Goal: Task Accomplishment & Management: Complete application form

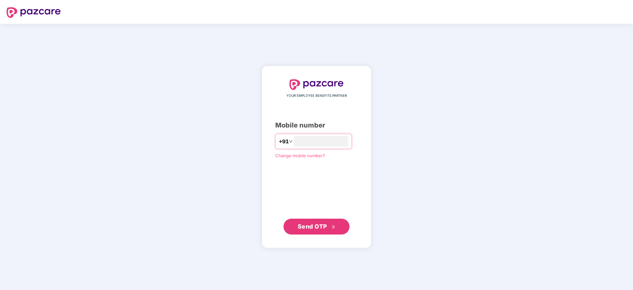
type input "**********"
click at [319, 222] on span "Send OTP" at bounding box center [317, 226] width 38 height 9
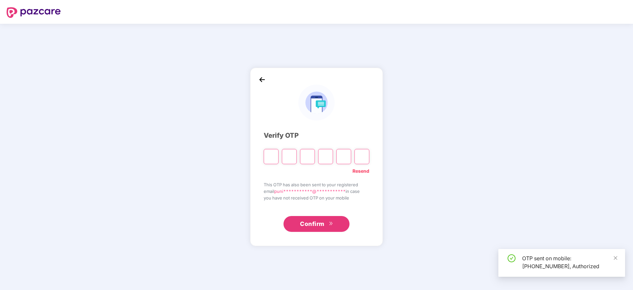
paste input "*"
type input "*"
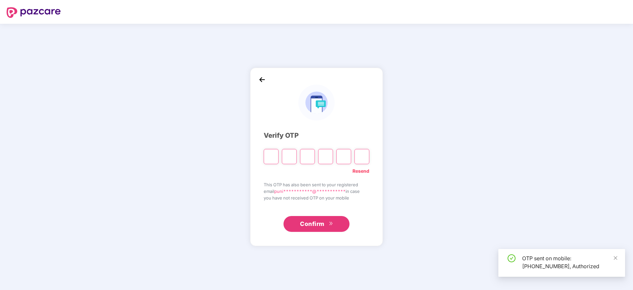
type input "*"
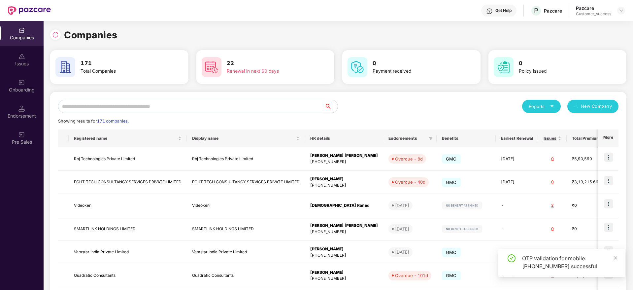
click at [214, 106] on input "text" at bounding box center [191, 106] width 266 height 13
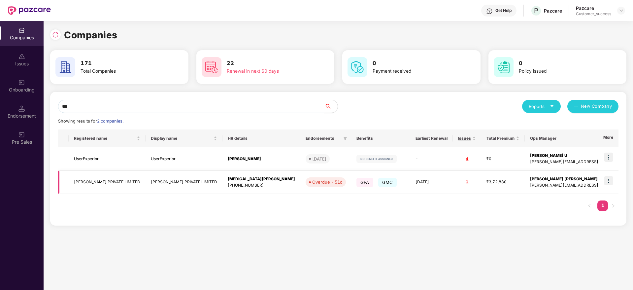
type input "***"
click at [607, 183] on img at bounding box center [608, 180] width 9 height 9
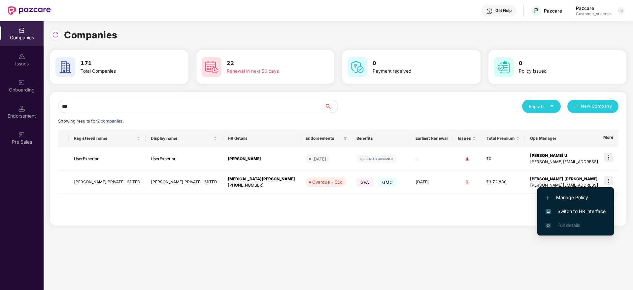
click at [594, 213] on span "Switch to HR interface" at bounding box center [576, 211] width 60 height 7
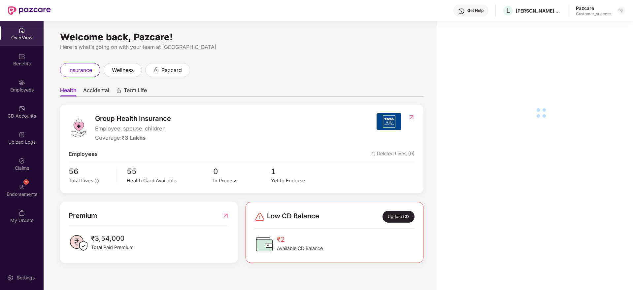
click at [29, 191] on div "Endorsements" at bounding box center [22, 194] width 44 height 7
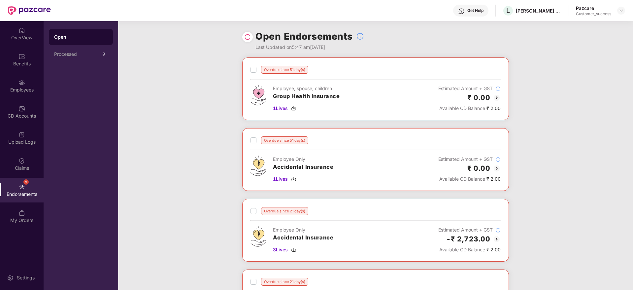
scroll to position [248, 0]
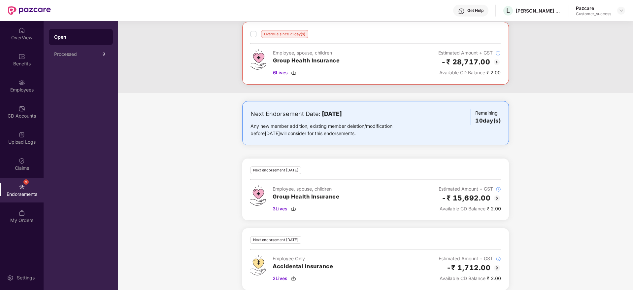
drag, startPoint x: 243, startPoint y: 119, endPoint x: 390, endPoint y: 145, distance: 148.6
click at [390, 145] on div "Next Endorsement Date: 23 August 2025 Any new member addition, existing member …" at bounding box center [375, 123] width 267 height 44
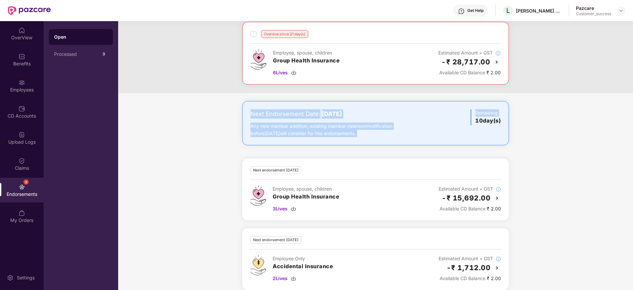
drag, startPoint x: 249, startPoint y: 110, endPoint x: 457, endPoint y: 152, distance: 212.4
click at [457, 152] on div "Next Endorsement Date: 23 August 2025 Any new member addition, existing member …" at bounding box center [375, 199] width 515 height 197
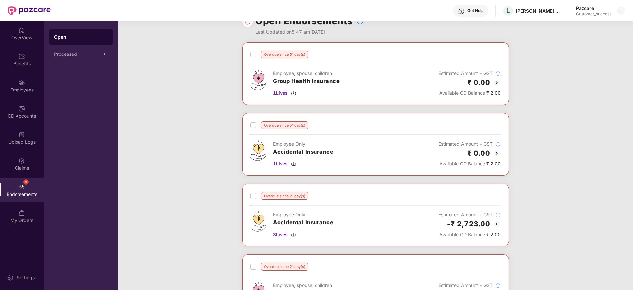
scroll to position [0, 0]
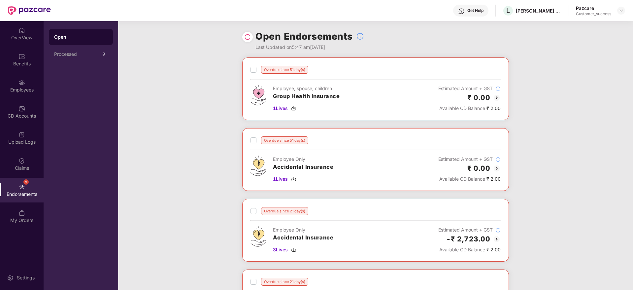
click at [499, 97] on img at bounding box center [497, 98] width 8 height 8
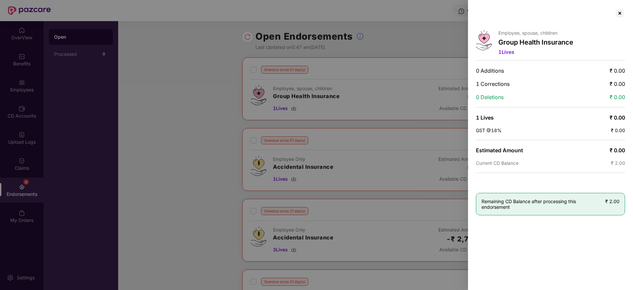
click at [486, 85] on span "1 Corrections" at bounding box center [493, 84] width 34 height 7
click at [619, 15] on div at bounding box center [620, 13] width 11 height 11
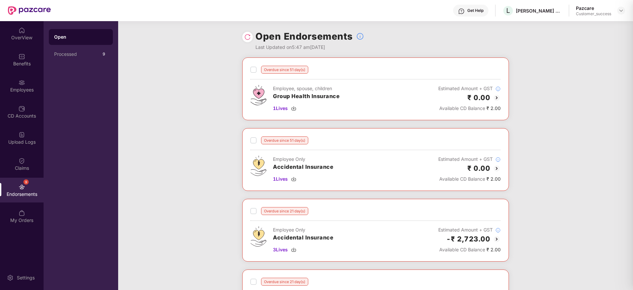
click at [571, 89] on div "Overdue since 51 day(s) Employee, spouse, children Group Health Insurance 1 Liv…" at bounding box center [375, 198] width 515 height 283
click at [623, 11] on img at bounding box center [621, 10] width 5 height 5
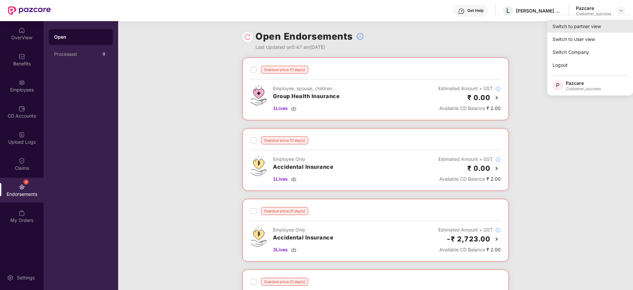
click at [611, 26] on div "Switch to partner view" at bounding box center [590, 26] width 86 height 13
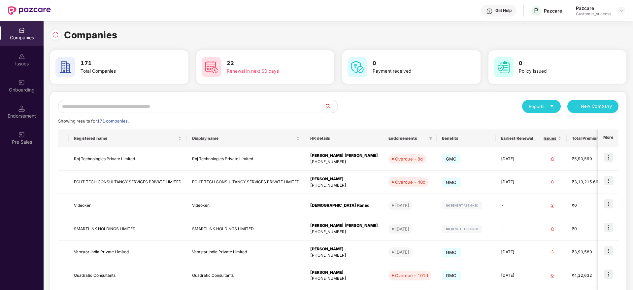
click at [268, 107] on input "text" at bounding box center [191, 106] width 266 height 13
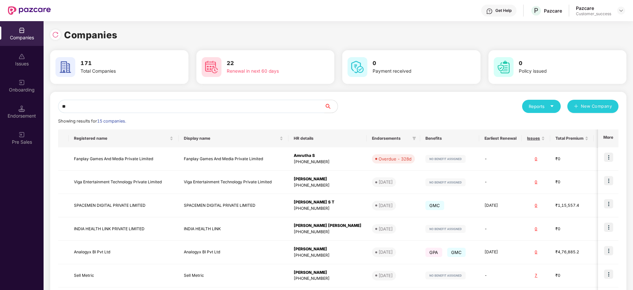
type input "*"
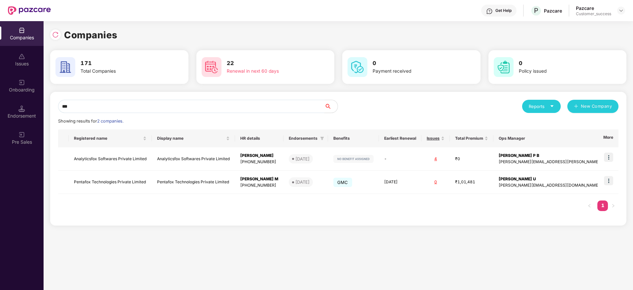
type input "***"
click at [17, 117] on div "Endorsement" at bounding box center [22, 116] width 44 height 7
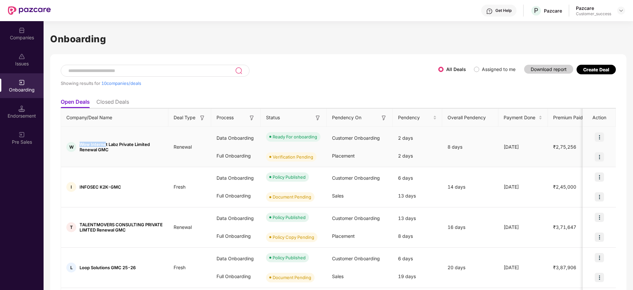
drag, startPoint x: 78, startPoint y: 144, endPoint x: 106, endPoint y: 145, distance: 28.4
click at [106, 145] on div "W Wow Internet Labz Private Limited Renewal GMC" at bounding box center [114, 147] width 107 height 11
copy span "Wow Internet"
click at [20, 43] on div "Companies" at bounding box center [22, 33] width 44 height 25
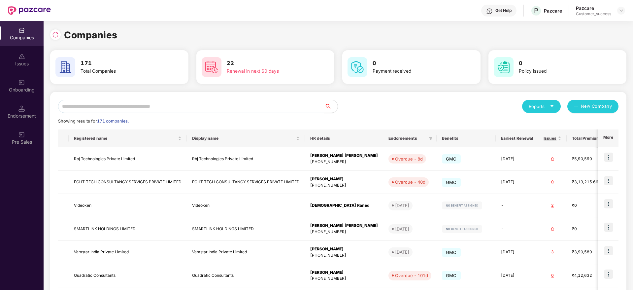
click at [169, 114] on div "Reports New Company Showing results for 171 companies. Registered name Display …" at bounding box center [338, 252] width 561 height 305
click at [175, 106] on input "text" at bounding box center [191, 106] width 266 height 13
paste input "**********"
type input "**********"
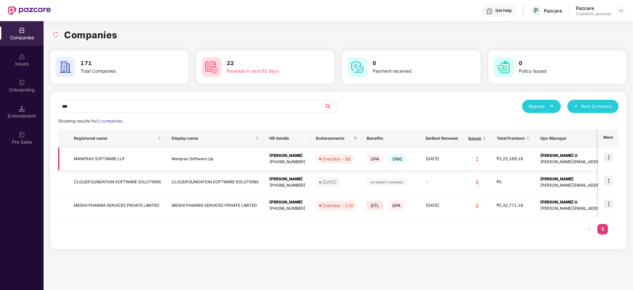
type input "***"
click at [610, 158] on img at bounding box center [608, 157] width 9 height 9
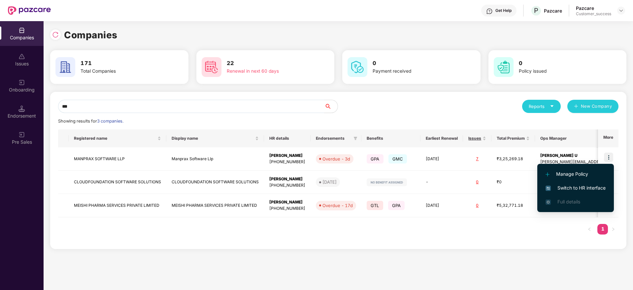
click at [583, 189] on span "Switch to HR interface" at bounding box center [576, 187] width 60 height 7
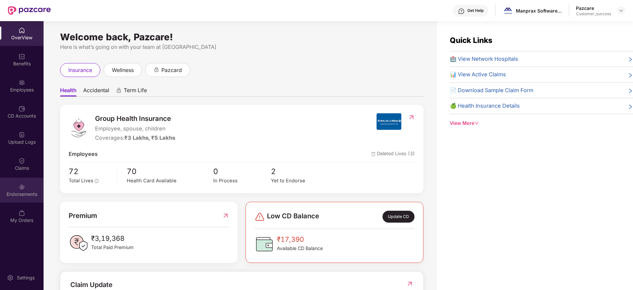
click at [32, 184] on div "Endorsements" at bounding box center [22, 190] width 44 height 25
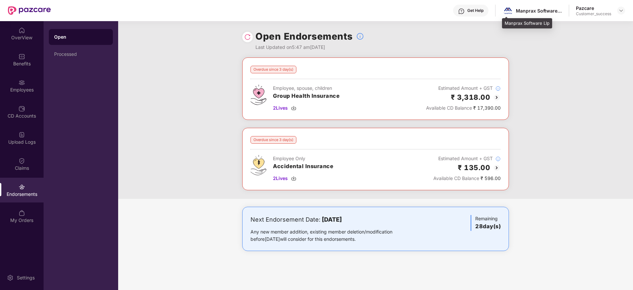
click at [525, 11] on div "Manprax Software Llp" at bounding box center [539, 11] width 46 height 6
copy div "Manprax"
drag, startPoint x: 620, startPoint y: 8, endPoint x: 616, endPoint y: 15, distance: 7.6
click at [620, 9] on img at bounding box center [621, 10] width 5 height 5
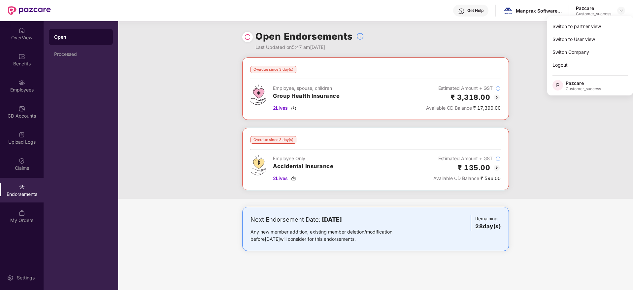
click at [611, 22] on div "Switch to partner view" at bounding box center [590, 26] width 86 height 13
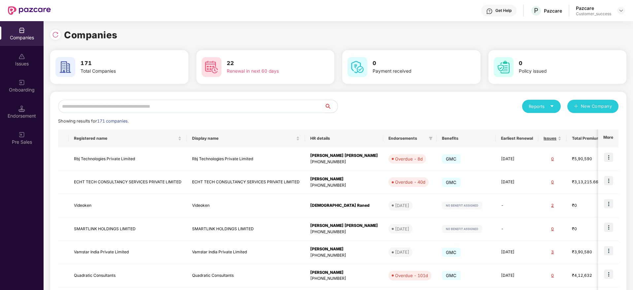
click at [291, 113] on div "Reports New Company Showing results for 171 companies. Registered name Display …" at bounding box center [338, 252] width 561 height 305
click at [297, 107] on input "text" at bounding box center [191, 106] width 266 height 13
paste input "*******"
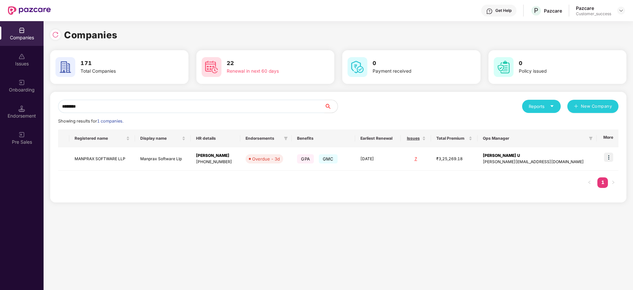
type input "*******"
click at [610, 159] on img at bounding box center [608, 157] width 9 height 9
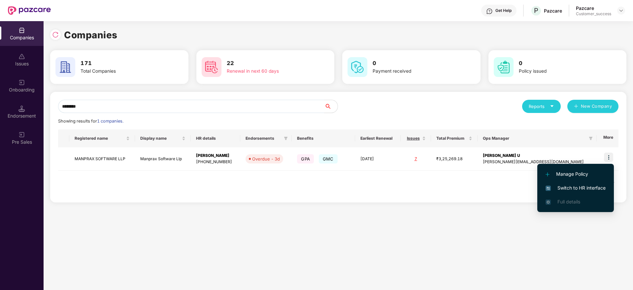
click at [593, 187] on span "Switch to HR interface" at bounding box center [576, 187] width 60 height 7
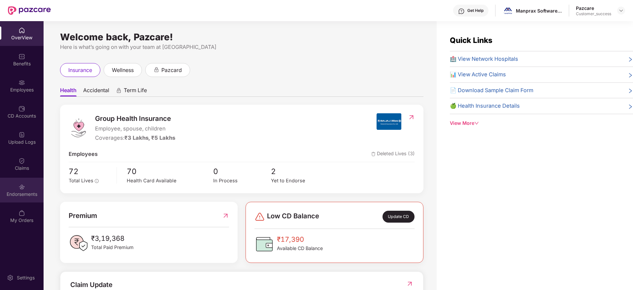
click at [30, 188] on div "Endorsements" at bounding box center [22, 190] width 44 height 25
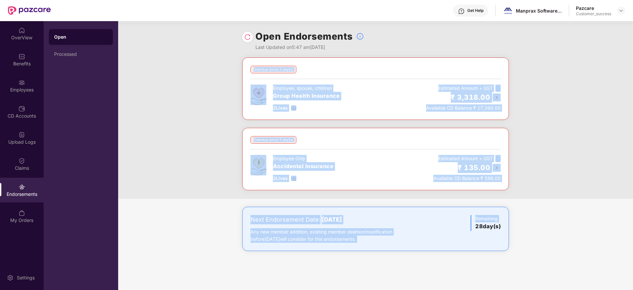
drag, startPoint x: 451, startPoint y: 254, endPoint x: 211, endPoint y: 60, distance: 308.5
click at [211, 60] on div "Open Endorsements Last Updated on 5:47 am, 13 Aug 2025 Overdue since 3 day(s) E…" at bounding box center [375, 155] width 515 height 269
click at [211, 60] on div "Overdue since 3 day(s) Employee, spouse, children Group Health Insurance 2 Live…" at bounding box center [375, 127] width 515 height 141
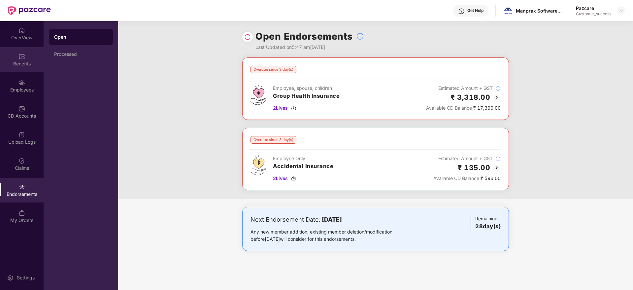
click at [30, 56] on div "Benefits" at bounding box center [22, 59] width 44 height 25
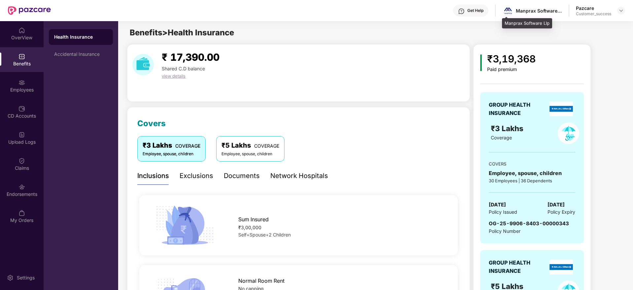
click at [532, 12] on div "Manprax Software Llp" at bounding box center [539, 11] width 46 height 6
copy div "Manprax Software Llp"
click at [621, 146] on div "₹3,19,368 Paid premium GROUP HEALTH INSURANCE ₹3 Lakhs Coverage COVERS Employee…" at bounding box center [549, 227] width 150 height 366
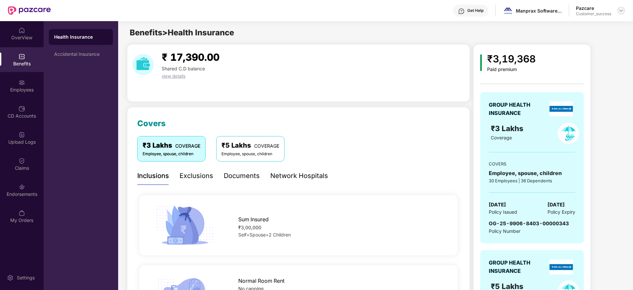
click at [624, 10] on div at bounding box center [621, 11] width 8 height 8
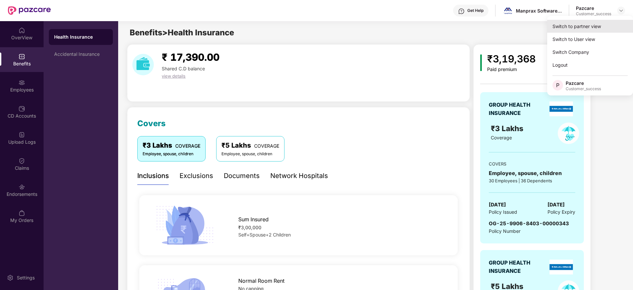
click at [611, 24] on div "Switch to partner view" at bounding box center [590, 26] width 86 height 13
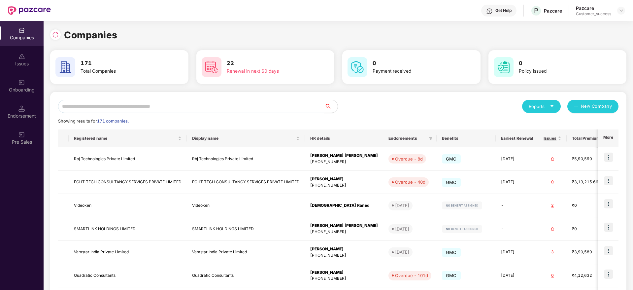
click at [294, 106] on input "text" at bounding box center [191, 106] width 266 height 13
paste input "**********"
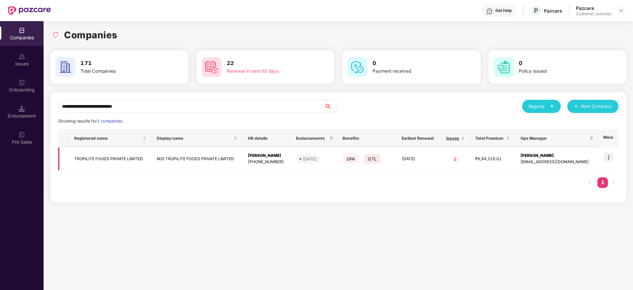
type input "**********"
click at [611, 157] on img at bounding box center [608, 157] width 9 height 9
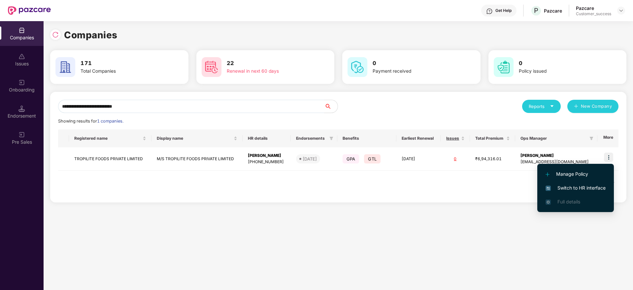
click at [596, 186] on span "Switch to HR interface" at bounding box center [576, 187] width 60 height 7
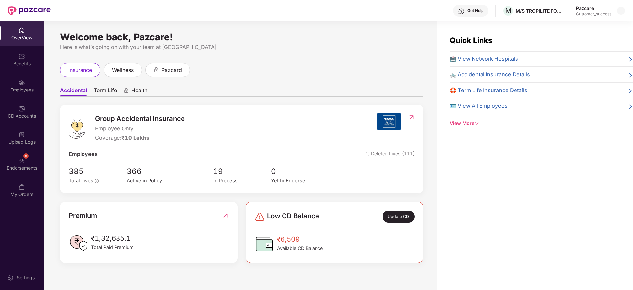
click at [46, 168] on div "Welcome back, Pazcare! Here is what’s going on with your team at Pazcare insura…" at bounding box center [240, 159] width 393 height 277
click at [37, 166] on div "Endorsements" at bounding box center [22, 168] width 44 height 7
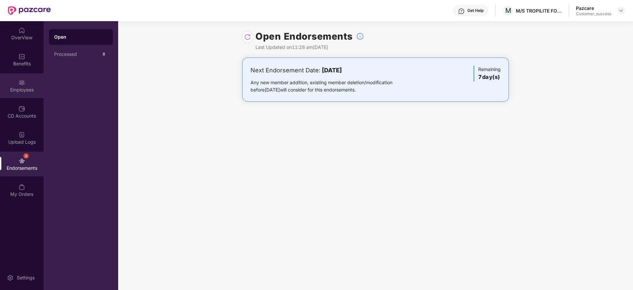
click at [5, 82] on div "Employees" at bounding box center [22, 85] width 44 height 25
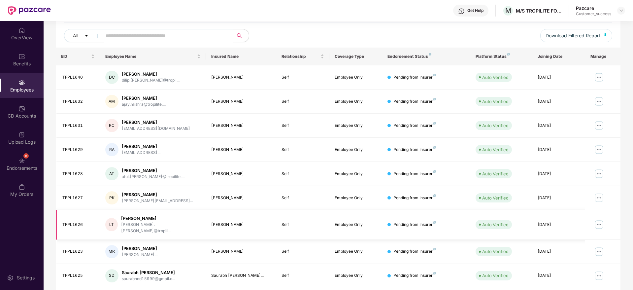
scroll to position [116, 0]
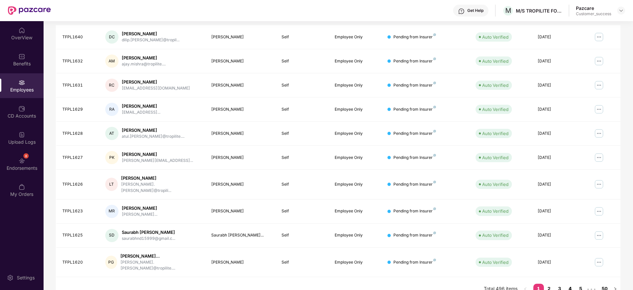
click at [571, 284] on link "4" at bounding box center [570, 289] width 11 height 10
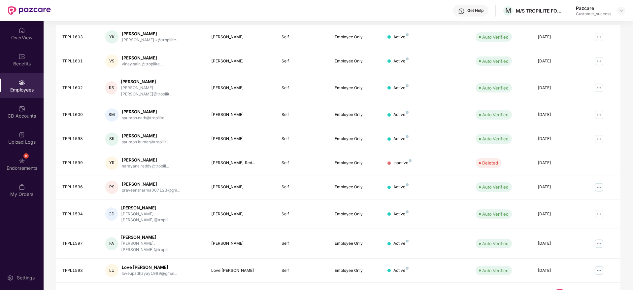
click at [579, 289] on link "6" at bounding box center [581, 294] width 11 height 10
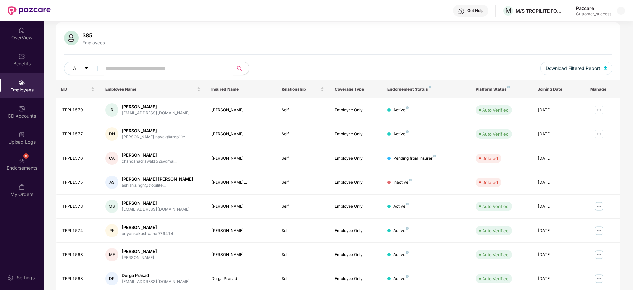
scroll to position [0, 0]
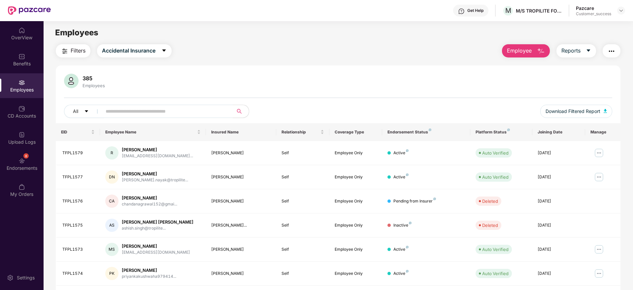
click at [530, 9] on div "M/S TROPILITE FOODS PRIVATE LIMITED" at bounding box center [539, 11] width 46 height 6
copy div "M/S TROPILITE FOODS PRIVATE LIMITED"
click at [624, 8] on img at bounding box center [621, 10] width 5 height 5
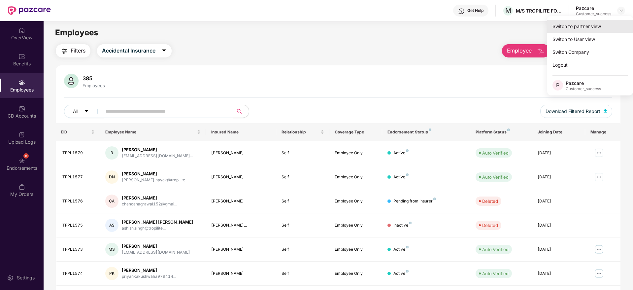
click at [616, 22] on div "Switch to partner view" at bounding box center [590, 26] width 86 height 13
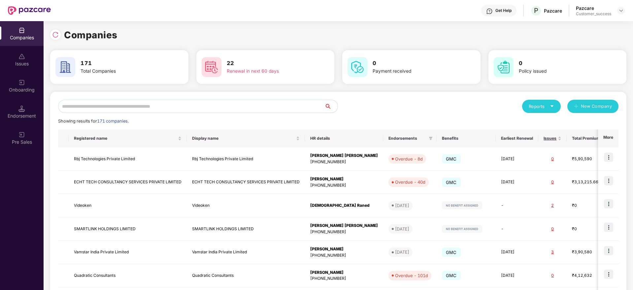
click at [291, 111] on input "text" at bounding box center [191, 106] width 266 height 13
paste input "**********"
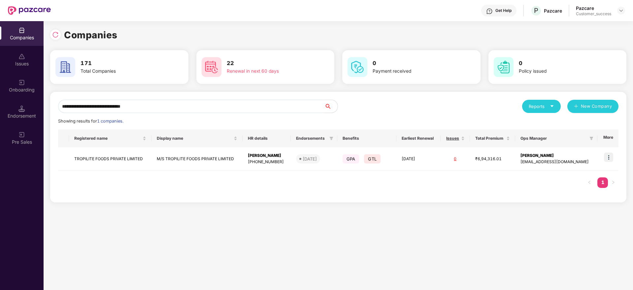
type input "**********"
click at [612, 155] on img at bounding box center [608, 157] width 9 height 9
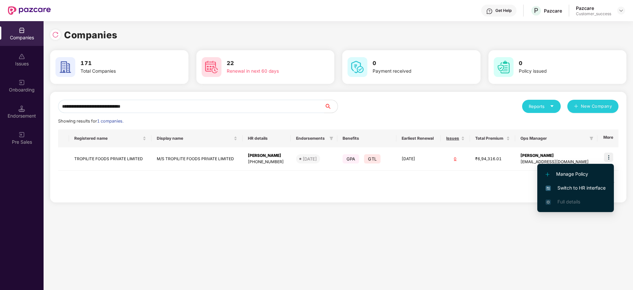
click at [598, 186] on span "Switch to HR interface" at bounding box center [576, 187] width 60 height 7
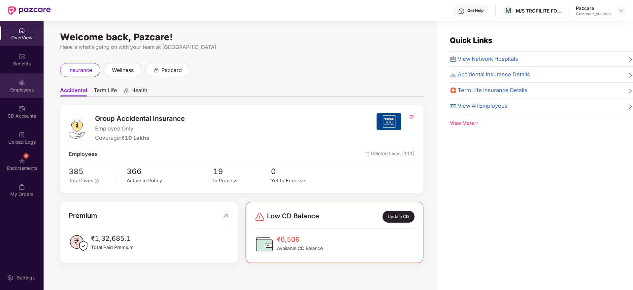
click at [26, 89] on div "Employees" at bounding box center [22, 90] width 44 height 7
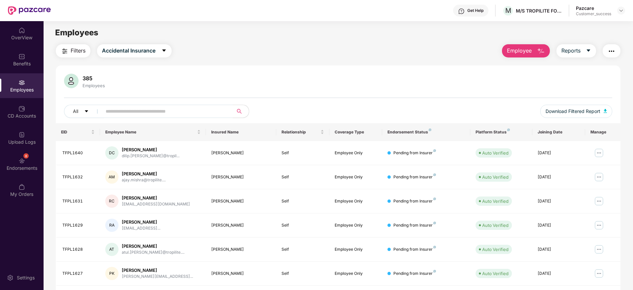
click at [78, 49] on span "Filters" at bounding box center [78, 51] width 15 height 8
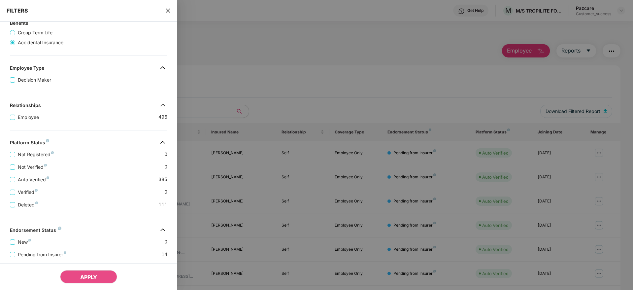
scroll to position [113, 0]
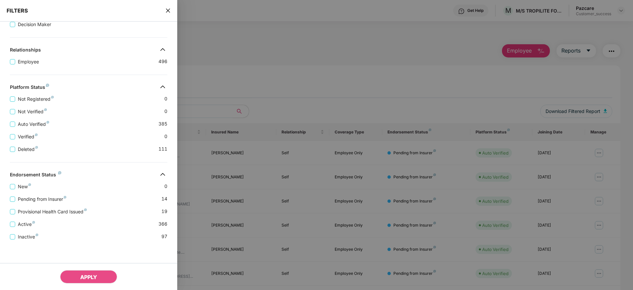
click at [168, 15] on div "FILTERS" at bounding box center [88, 11] width 177 height 22
click at [168, 14] on div "FILTERS" at bounding box center [88, 11] width 177 height 22
click at [168, 11] on icon "close" at bounding box center [168, 11] width 4 height 4
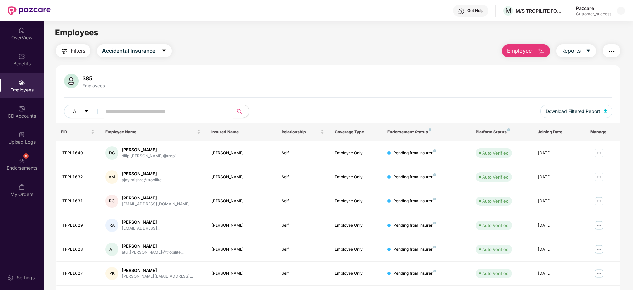
click at [483, 76] on div "385 Employees" at bounding box center [338, 82] width 548 height 16
click at [622, 14] on div at bounding box center [621, 11] width 8 height 8
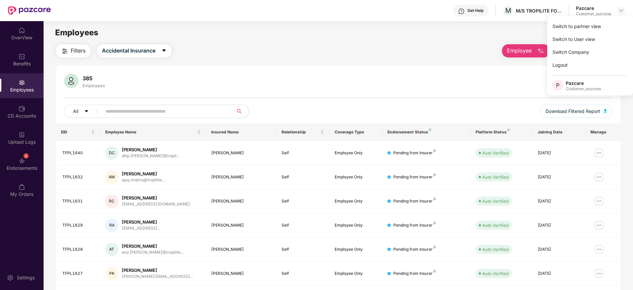
click at [618, 20] on div "Switch to partner view" at bounding box center [590, 26] width 86 height 13
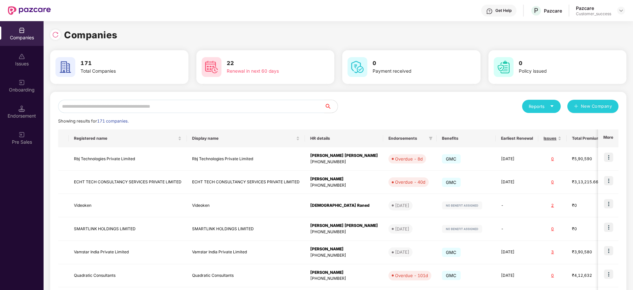
click at [243, 116] on div "Reports New Company Showing results for 171 companies. Registered name Display …" at bounding box center [338, 252] width 561 height 305
click at [246, 105] on input "text" at bounding box center [191, 106] width 266 height 13
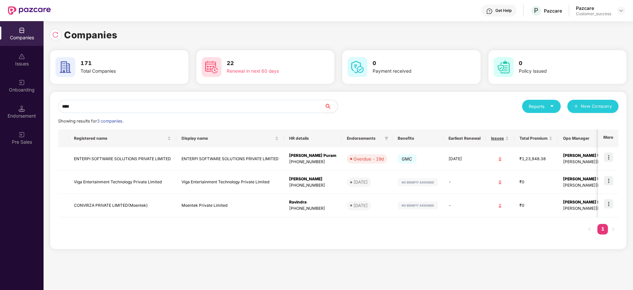
type input "*****"
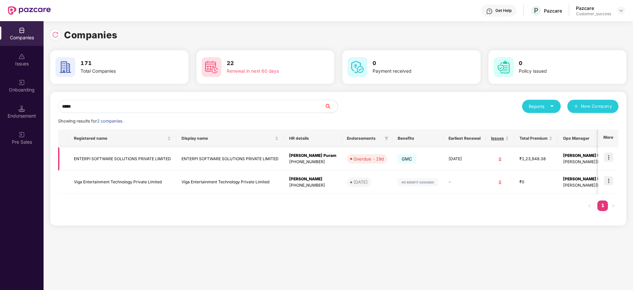
click at [105, 163] on td "ENTERPI SOFTWARE SOLUTIONS PRIVATE LIMITED" at bounding box center [123, 158] width 108 height 23
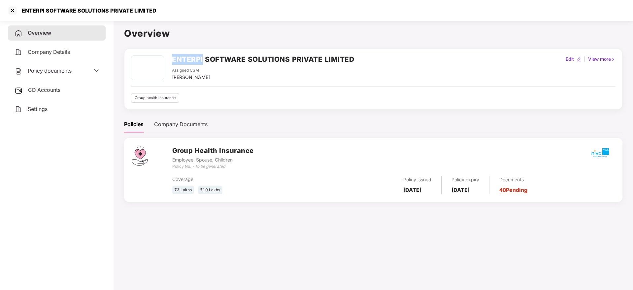
drag, startPoint x: 172, startPoint y: 60, endPoint x: 203, endPoint y: 63, distance: 31.9
click at [203, 63] on div "ENTERPI SOFTWARE SOLUTIONS PRIVATE LIMITED Assigned CSM Punith Arumugam" at bounding box center [242, 67] width 223 height 25
copy h2 "ENTERPI"
click at [55, 78] on div "Policy documents" at bounding box center [57, 70] width 98 height 15
click at [54, 77] on div "Policy documents" at bounding box center [57, 70] width 98 height 15
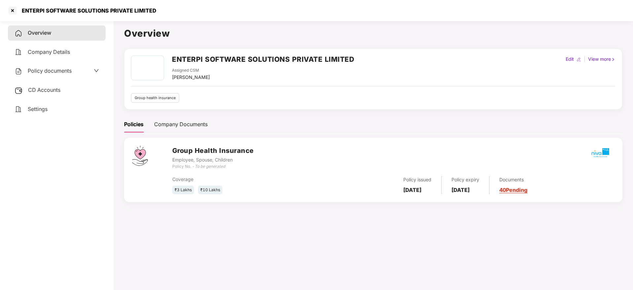
click at [54, 73] on span "Policy documents" at bounding box center [50, 70] width 44 height 7
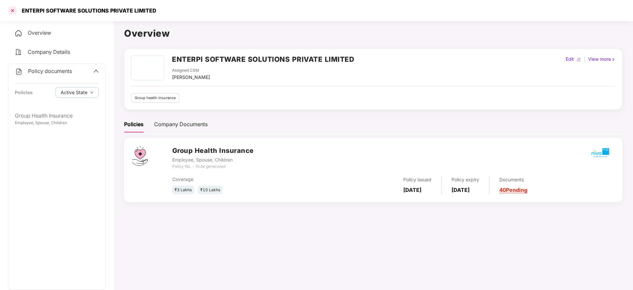
click at [10, 13] on div at bounding box center [12, 10] width 11 height 11
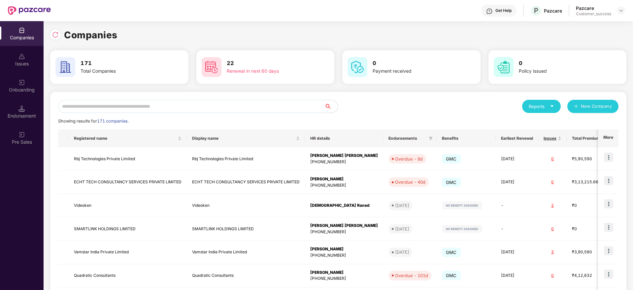
click at [201, 110] on input "text" at bounding box center [191, 106] width 266 height 13
paste input "**********"
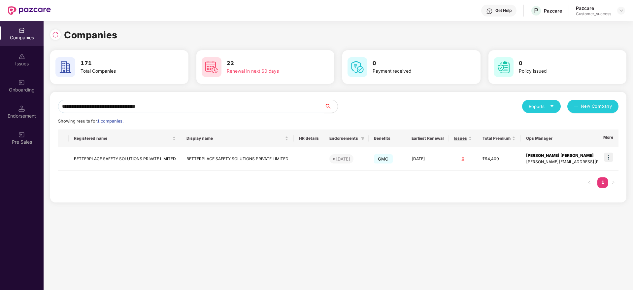
type input "**********"
click at [612, 154] on img at bounding box center [608, 157] width 9 height 9
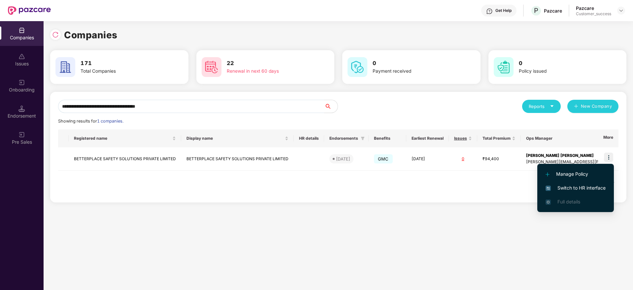
click at [589, 190] on span "Switch to HR interface" at bounding box center [576, 187] width 60 height 7
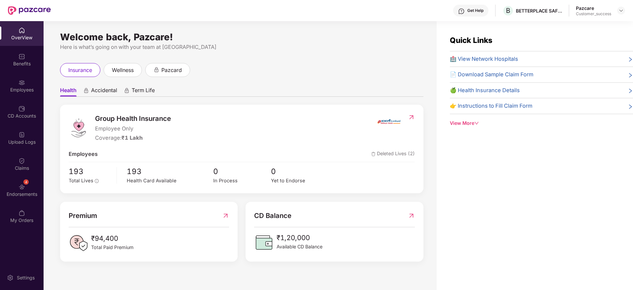
click at [15, 61] on div "Benefits" at bounding box center [22, 63] width 44 height 7
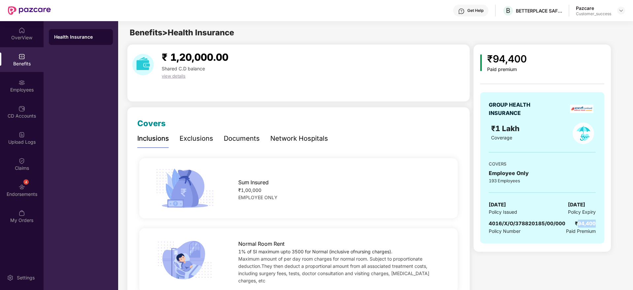
drag, startPoint x: 578, startPoint y: 225, endPoint x: 601, endPoint y: 225, distance: 22.8
click at [601, 225] on div "GROUP HEALTH INSURANCE ₹1 Lakh Coverage COVERS Employee Only 193 Employees 01 S…" at bounding box center [542, 167] width 124 height 151
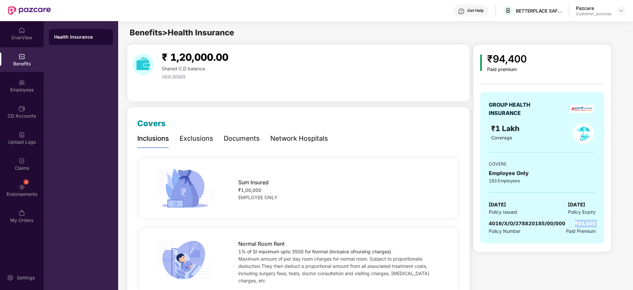
click at [610, 225] on div "₹94,400 Paid premium GROUP HEALTH INSURANCE ₹1 Lakh Coverage COVERS Employee On…" at bounding box center [543, 148] width 138 height 208
click at [606, 226] on div "₹94,400 Paid premium GROUP HEALTH INSURANCE ₹1 Lakh Coverage COVERS Employee On…" at bounding box center [543, 148] width 138 height 208
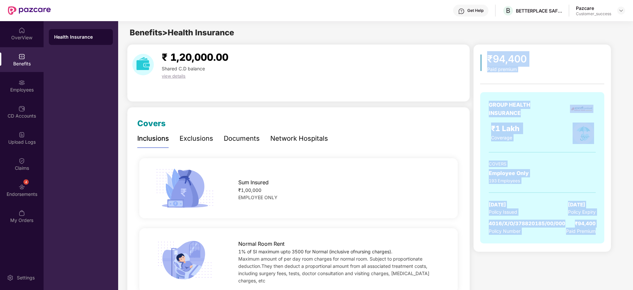
drag, startPoint x: 510, startPoint y: 162, endPoint x: 478, endPoint y: 52, distance: 114.8
click at [478, 52] on div "₹94,400 Paid premium GROUP HEALTH INSURANCE ₹1 Lakh Coverage COVERS Employee On…" at bounding box center [543, 148] width 138 height 208
drag, startPoint x: 478, startPoint y: 52, endPoint x: 598, endPoint y: 242, distance: 225.0
click at [596, 242] on div "₹94,400 Paid premium GROUP HEALTH INSURANCE ₹1 Lakh Coverage COVERS Employee On…" at bounding box center [543, 148] width 138 height 208
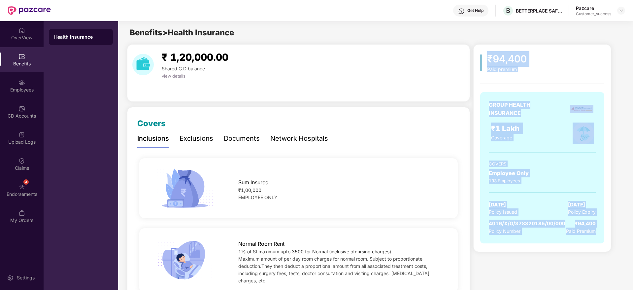
click at [598, 242] on div "GROUP HEALTH INSURANCE ₹1 Lakh Coverage COVERS Employee Only 193 Employees 01 S…" at bounding box center [542, 167] width 124 height 151
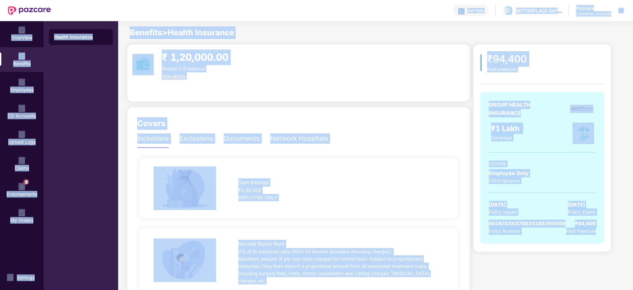
drag, startPoint x: 598, startPoint y: 242, endPoint x: 93, endPoint y: 20, distance: 551.5
click at [93, 20] on div "Get Help B BETTERPLACE SAFETY SOLUTIONS PRIVATE LIMITED Pazcare Customer_succes…" at bounding box center [316, 145] width 633 height 290
click at [93, 20] on div "Get Help B BETTERPLACE SAFETY SOLUTIONS PRIVATE LIMITED Pazcare Customer_success" at bounding box center [338, 10] width 575 height 21
drag, startPoint x: 93, startPoint y: 20, endPoint x: 602, endPoint y: 284, distance: 572.9
click at [602, 284] on div "Get Help B BETTERPLACE SAFETY SOLUTIONS PRIVATE LIMITED Pazcare Customer_succes…" at bounding box center [316, 145] width 633 height 290
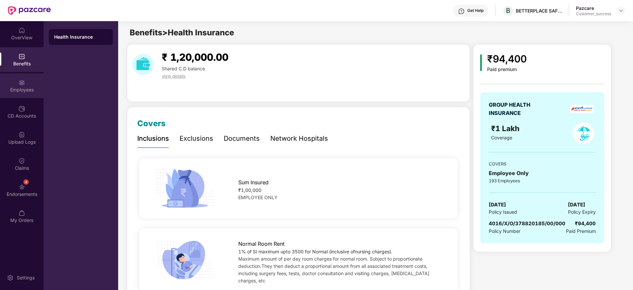
click at [16, 92] on div "Employees" at bounding box center [22, 90] width 44 height 7
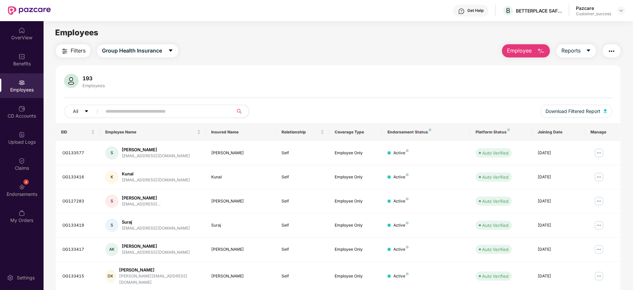
click at [616, 47] on button "button" at bounding box center [612, 50] width 18 height 13
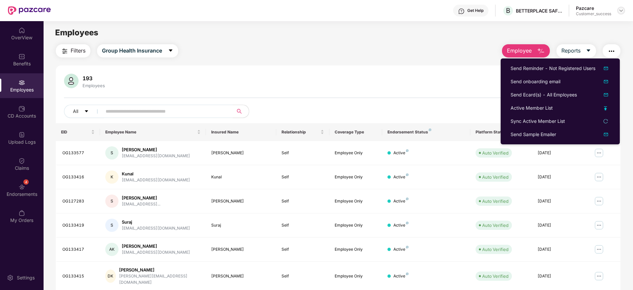
click at [620, 9] on img at bounding box center [621, 10] width 5 height 5
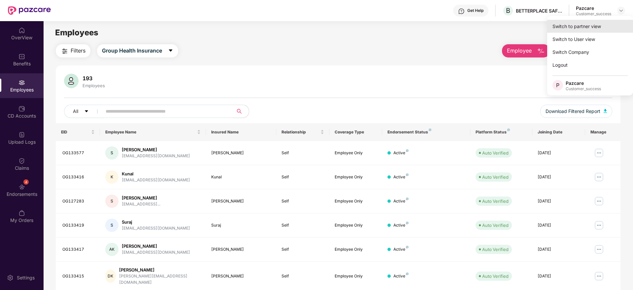
click at [610, 24] on div "Switch to partner view" at bounding box center [590, 26] width 86 height 13
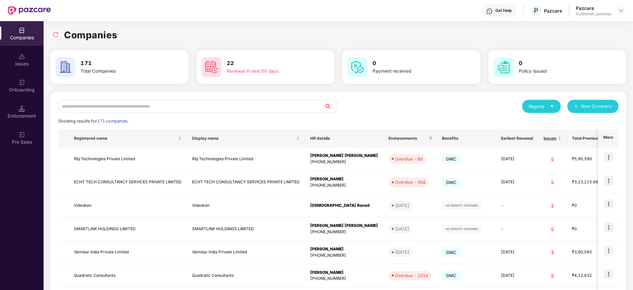
click at [236, 102] on input "text" at bounding box center [191, 106] width 266 height 13
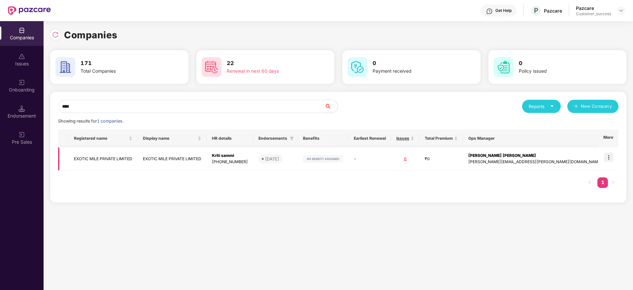
type input "****"
click at [611, 157] on img at bounding box center [608, 157] width 9 height 9
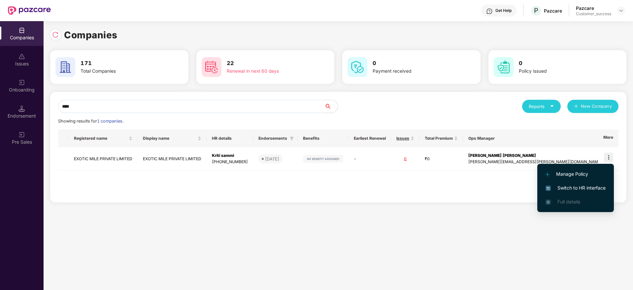
click at [182, 106] on input "****" at bounding box center [191, 106] width 266 height 13
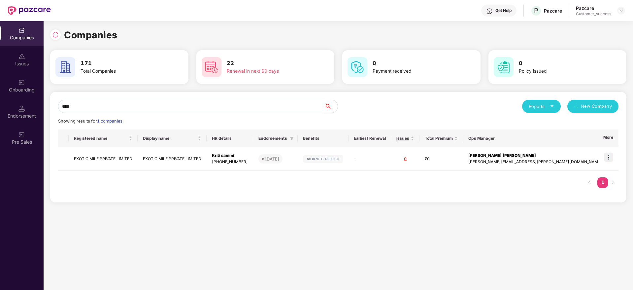
click at [182, 106] on input "****" at bounding box center [191, 106] width 266 height 13
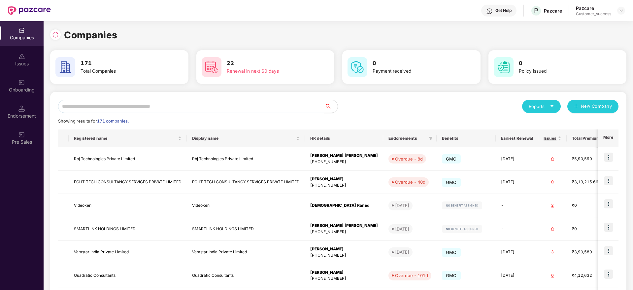
type input "*"
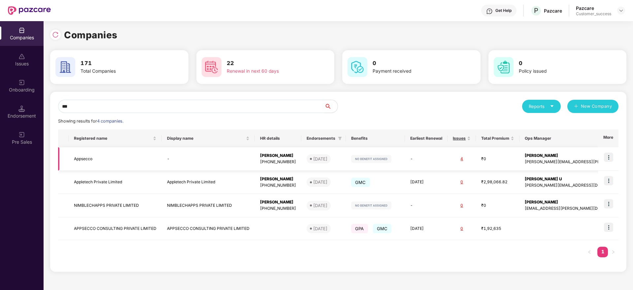
type input "***"
click at [611, 154] on img at bounding box center [608, 157] width 9 height 9
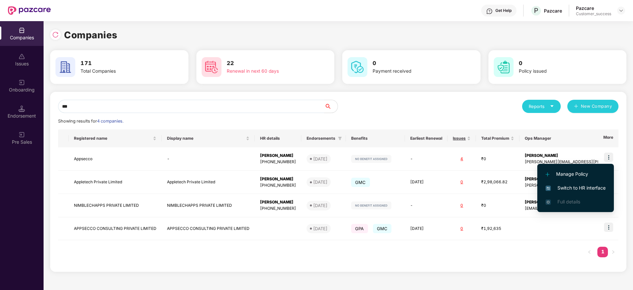
click at [596, 186] on span "Switch to HR interface" at bounding box center [576, 187] width 60 height 7
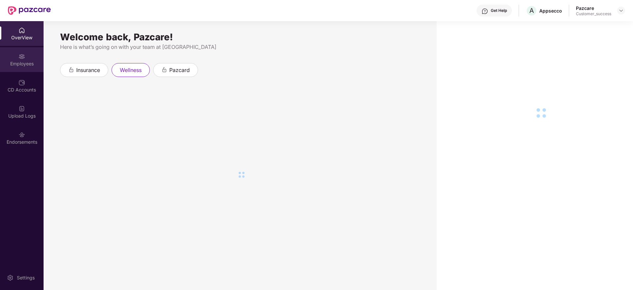
click at [17, 66] on div "Employees" at bounding box center [22, 63] width 44 height 7
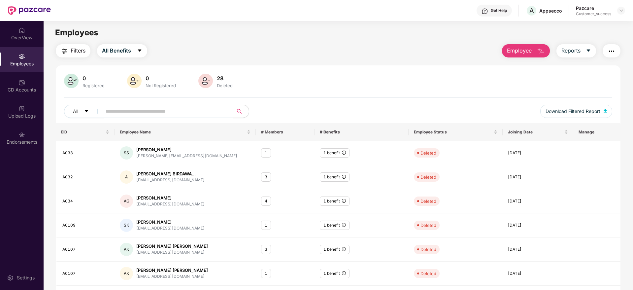
click at [621, 44] on div "Filters All Benefits Employee Reports 0 Registered 0 Not Registered 28 Deleted …" at bounding box center [338, 225] width 589 height 362
click at [619, 48] on button "button" at bounding box center [612, 50] width 18 height 13
click at [443, 54] on div "Filters All Benefits Employee Reports" at bounding box center [338, 50] width 565 height 13
click at [549, 15] on div "A Appsecco" at bounding box center [544, 11] width 36 height 12
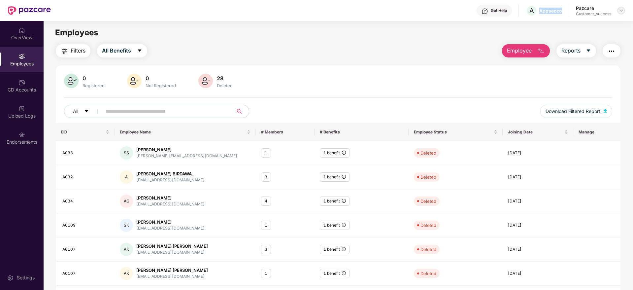
copy div "Appsecco"
click at [623, 10] on img at bounding box center [621, 10] width 5 height 5
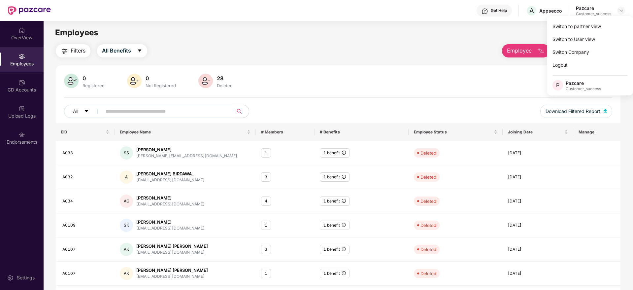
click at [612, 27] on div "Switch to partner view" at bounding box center [590, 26] width 86 height 13
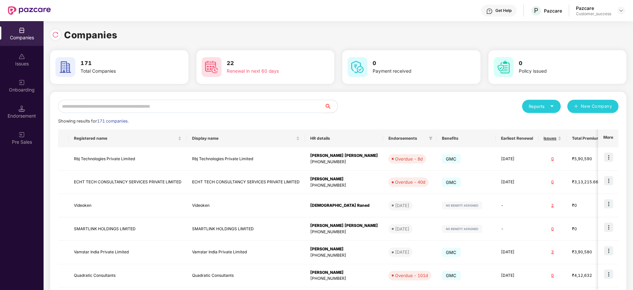
click at [304, 103] on input "text" at bounding box center [191, 106] width 266 height 13
paste input "********"
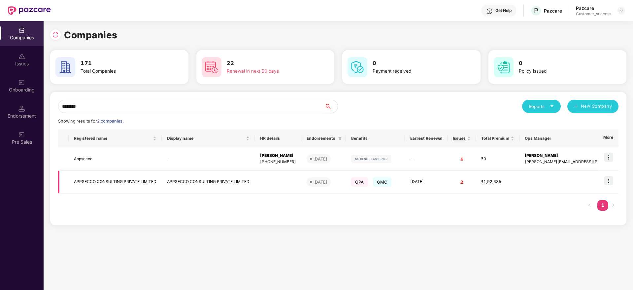
type input "********"
click at [607, 177] on img at bounding box center [608, 180] width 9 height 9
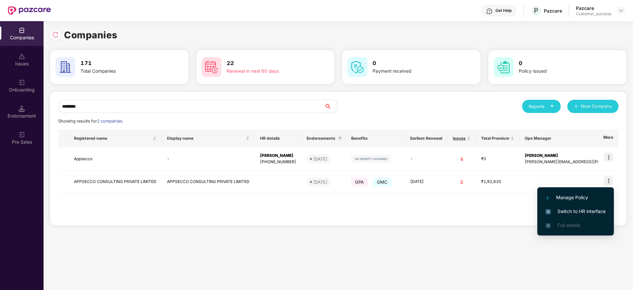
click at [595, 208] on span "Switch to HR interface" at bounding box center [576, 211] width 60 height 7
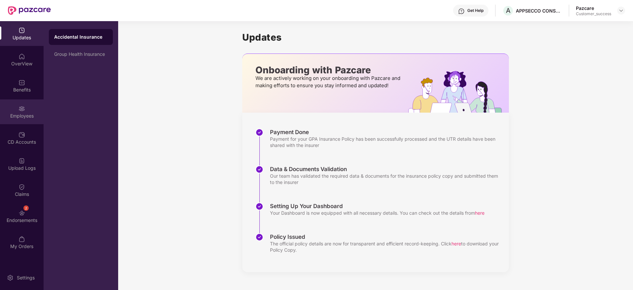
click at [24, 111] on img at bounding box center [21, 108] width 7 height 7
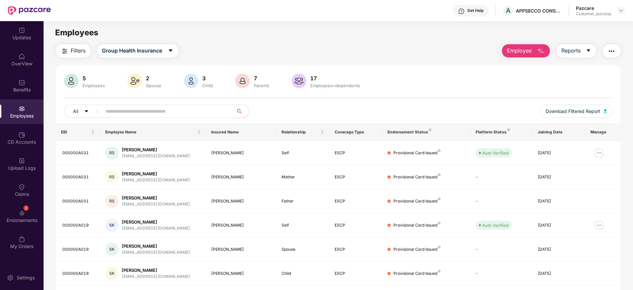
click at [617, 48] on button "button" at bounding box center [612, 50] width 18 height 13
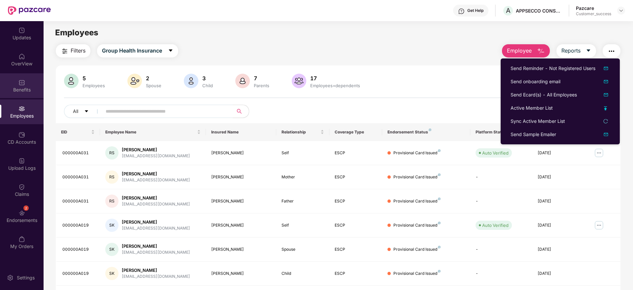
click at [14, 85] on div "Benefits" at bounding box center [22, 85] width 44 height 25
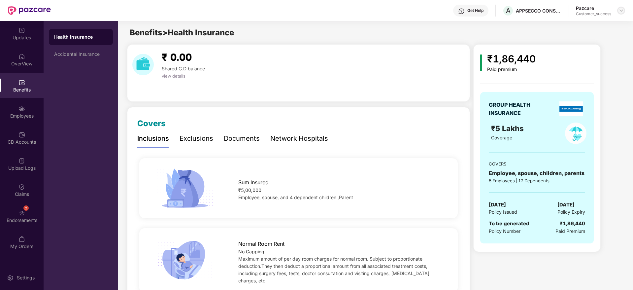
click at [619, 13] on img at bounding box center [621, 10] width 5 height 5
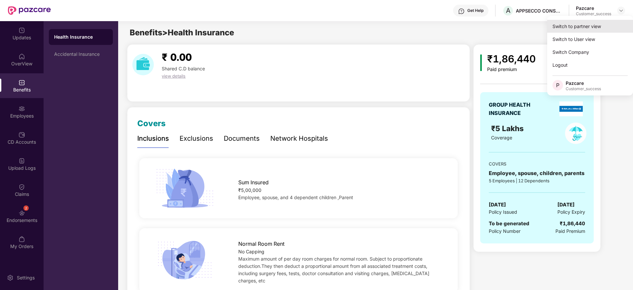
click at [618, 20] on div "Switch to partner view" at bounding box center [590, 26] width 86 height 13
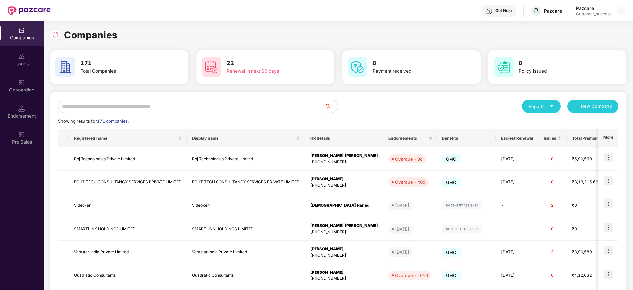
click at [280, 107] on input "text" at bounding box center [191, 106] width 266 height 13
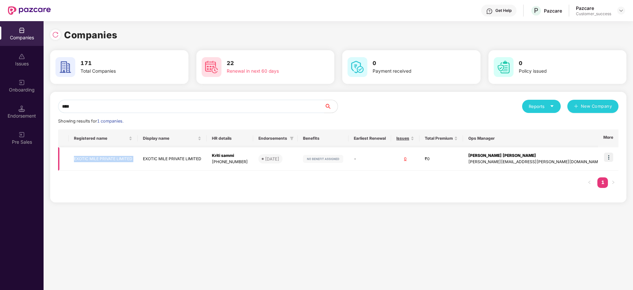
copy td "EXOTIC MILE PRIVATE LIMITED"
click at [264, 108] on input "****" at bounding box center [191, 106] width 266 height 13
paste input "***"
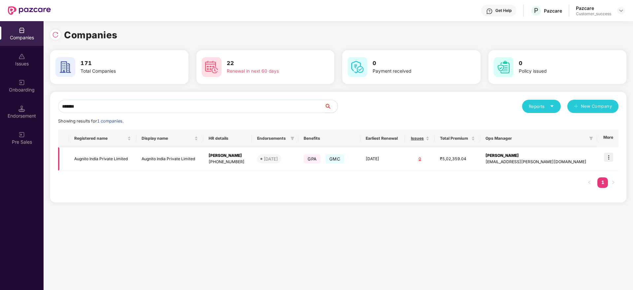
type input "*******"
click at [610, 154] on img at bounding box center [608, 157] width 9 height 9
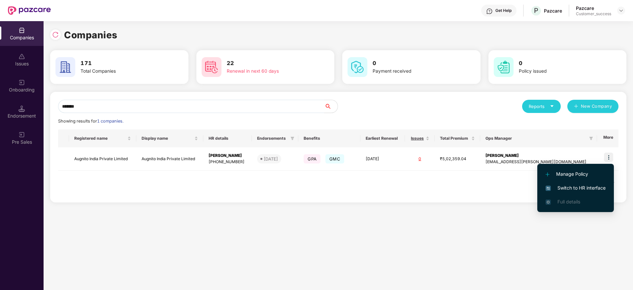
click at [594, 186] on span "Switch to HR interface" at bounding box center [576, 187] width 60 height 7
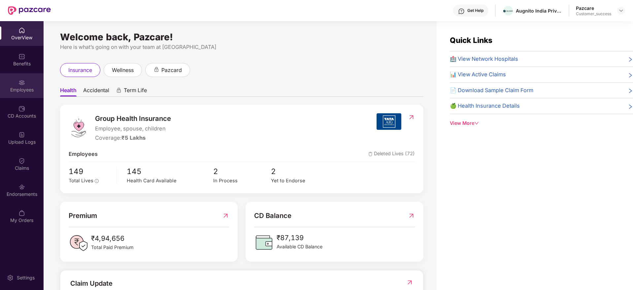
click at [35, 87] on div "Employees" at bounding box center [22, 90] width 44 height 7
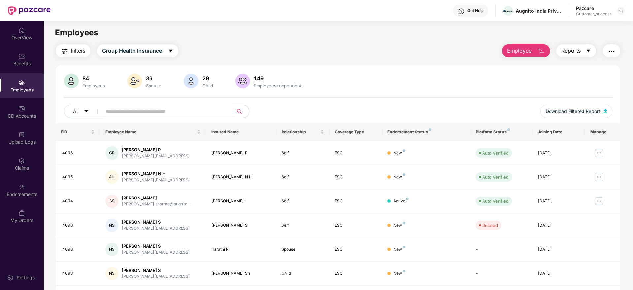
click at [574, 54] on span "Reports" at bounding box center [571, 51] width 19 height 8
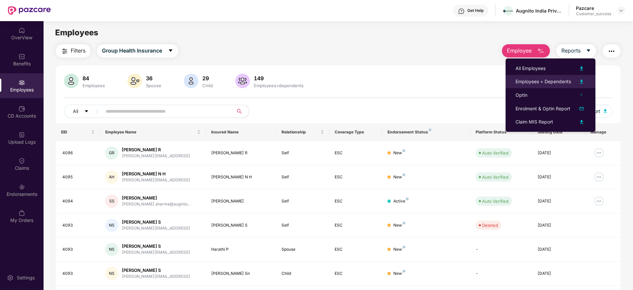
click at [558, 81] on div "Employees + Dependents" at bounding box center [543, 81] width 55 height 7
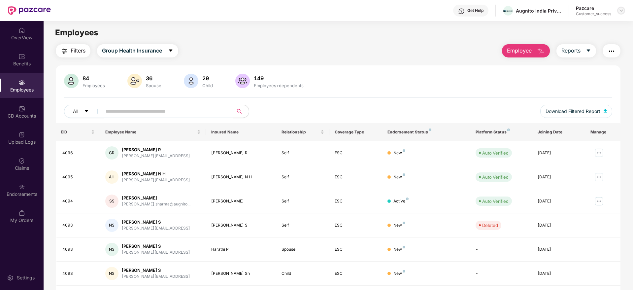
click at [620, 10] on img at bounding box center [621, 10] width 5 height 5
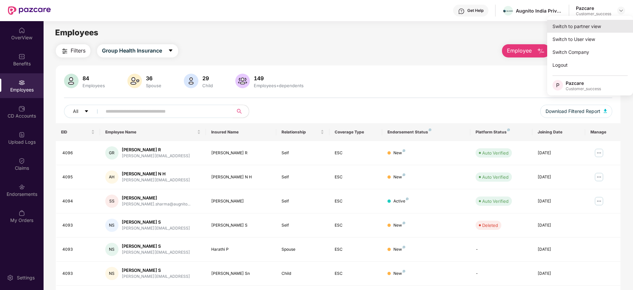
click at [606, 28] on div "Switch to partner view" at bounding box center [590, 26] width 86 height 13
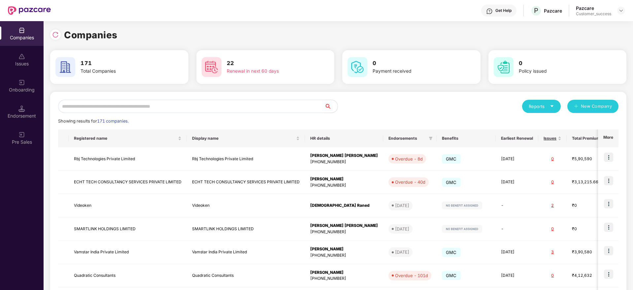
click at [272, 109] on input "text" at bounding box center [191, 106] width 266 height 13
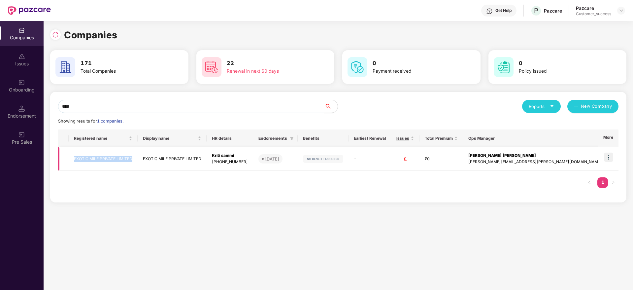
copy td "EXOTIC MILE PRIVATE LIMITED"
click at [203, 104] on input "****" at bounding box center [191, 106] width 266 height 13
paste input "**********"
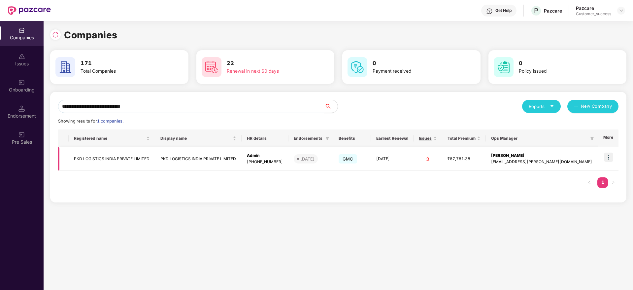
type input "**********"
click at [613, 158] on img at bounding box center [608, 157] width 9 height 9
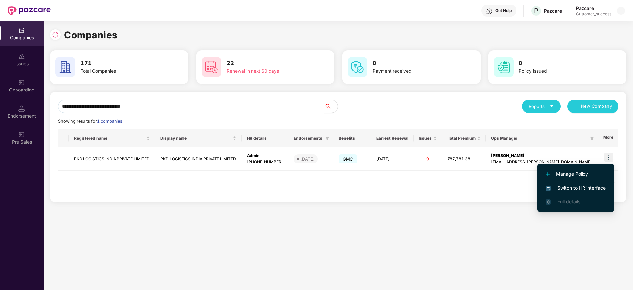
click at [594, 189] on span "Switch to HR interface" at bounding box center [576, 187] width 60 height 7
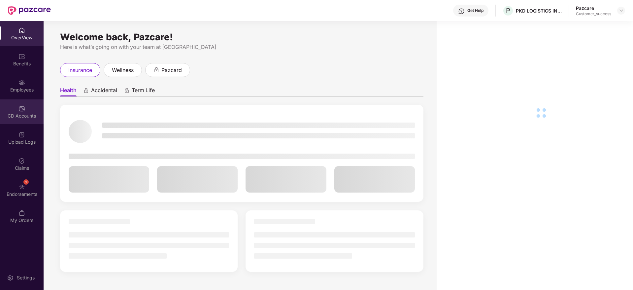
click at [20, 118] on div "CD Accounts" at bounding box center [22, 116] width 44 height 7
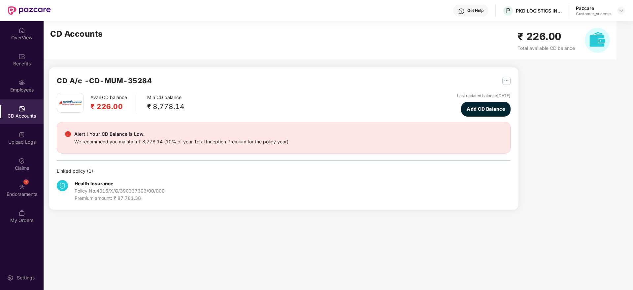
click at [99, 107] on h2 "₹ 226.00" at bounding box center [108, 106] width 37 height 11
copy h2 "226.00"
click at [232, 54] on div "CD Accounts ₹ 226.00 Total available CD balance" at bounding box center [330, 40] width 573 height 38
click at [624, 9] on div at bounding box center [621, 11] width 8 height 8
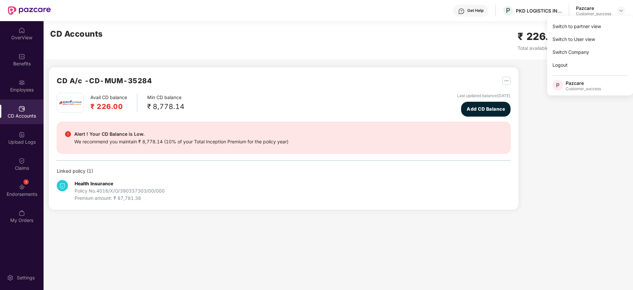
click at [615, 18] on div "Switch to partner view Switch to User view Switch Company Logout P Pazcare Cust…" at bounding box center [590, 56] width 86 height 80
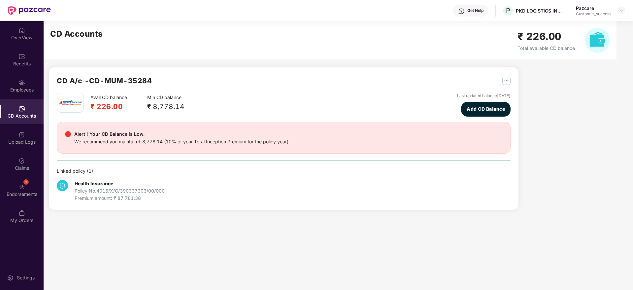
click at [616, 14] on div "Pazcare Customer_success" at bounding box center [600, 11] width 49 height 12
click at [622, 12] on img at bounding box center [621, 10] width 5 height 5
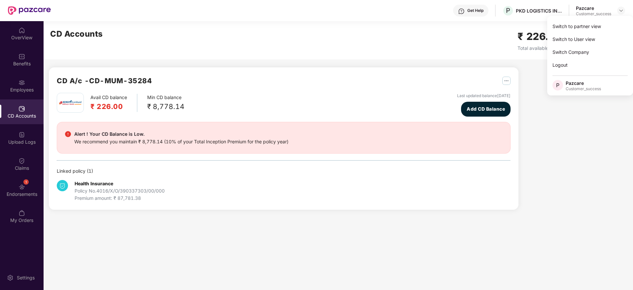
click at [616, 20] on div "Switch to partner view" at bounding box center [590, 26] width 86 height 13
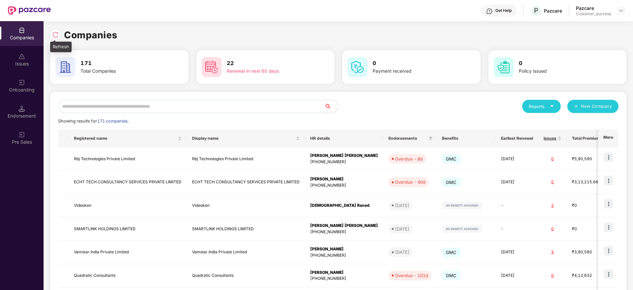
click at [57, 35] on img at bounding box center [55, 34] width 7 height 7
click at [22, 93] on div "Onboarding" at bounding box center [22, 85] width 44 height 25
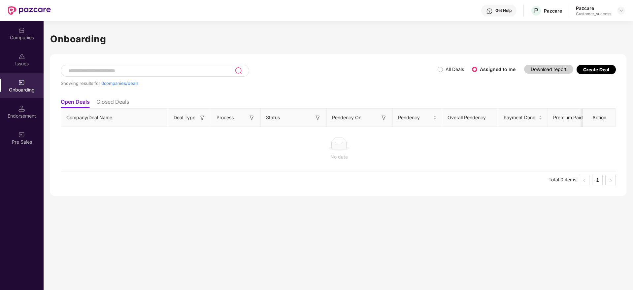
click at [594, 70] on div "Create Deal" at bounding box center [596, 70] width 26 height 6
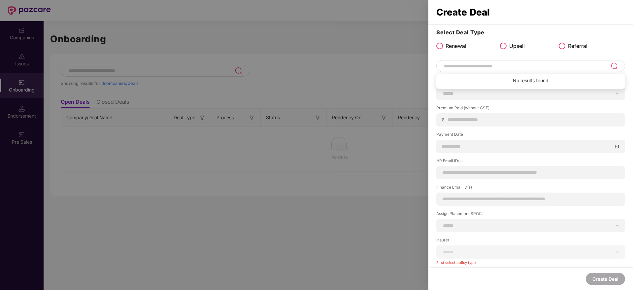
click at [510, 66] on input at bounding box center [526, 66] width 167 height 8
paste input "**********"
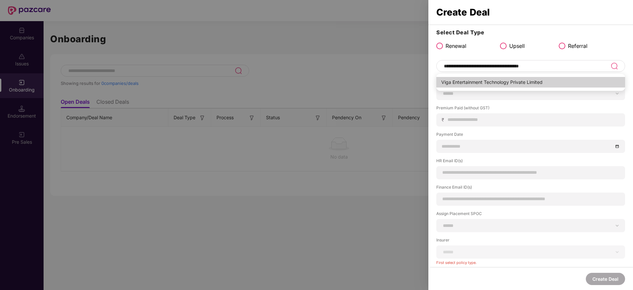
type input "**********"
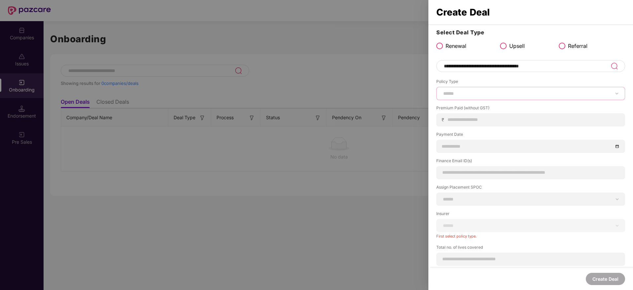
click at [491, 93] on select "****** *** ********* *** *** *** **** ***" at bounding box center [531, 93] width 178 height 5
select select "***"
click at [442, 91] on select "****** *** ********* *** *** *** **** ***" at bounding box center [531, 93] width 178 height 5
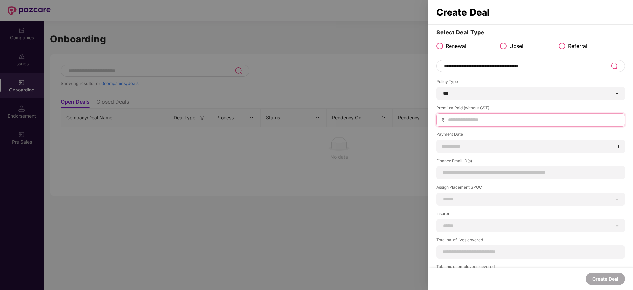
click at [480, 121] on input at bounding box center [533, 119] width 172 height 7
paste input "******"
type input "******"
click at [473, 149] on input at bounding box center [527, 146] width 171 height 7
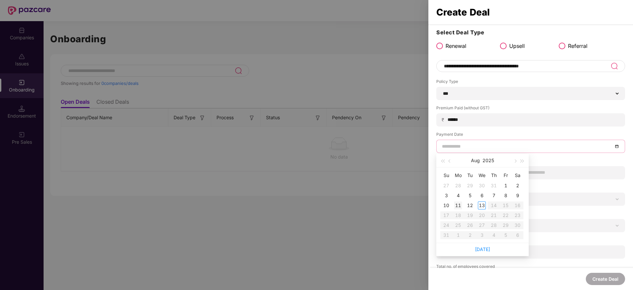
type input "**********"
click at [462, 205] on div "11" at bounding box center [458, 205] width 8 height 8
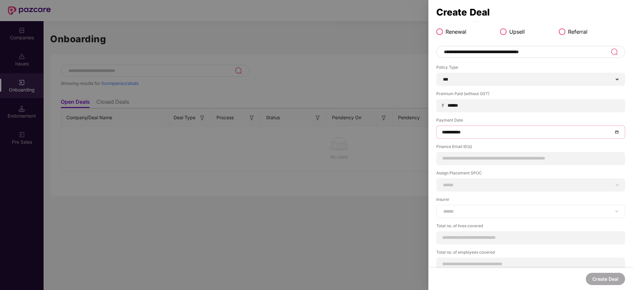
scroll to position [22, 0]
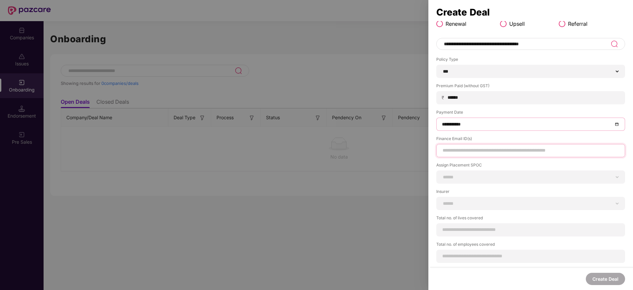
click at [485, 149] on input at bounding box center [531, 150] width 178 height 7
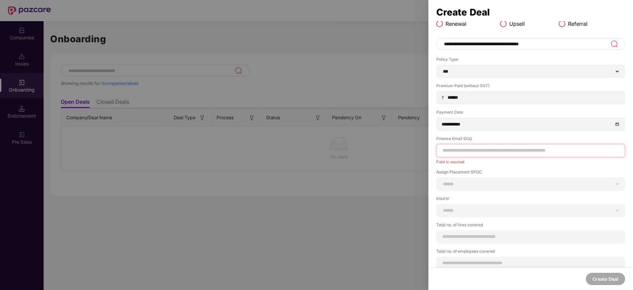
paste input "**********"
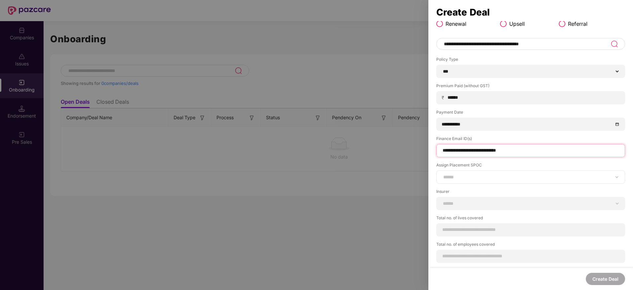
type input "**********"
click at [510, 177] on select "**********" at bounding box center [531, 176] width 178 height 5
select select "**********"
click at [442, 174] on select "**********" at bounding box center [531, 176] width 178 height 5
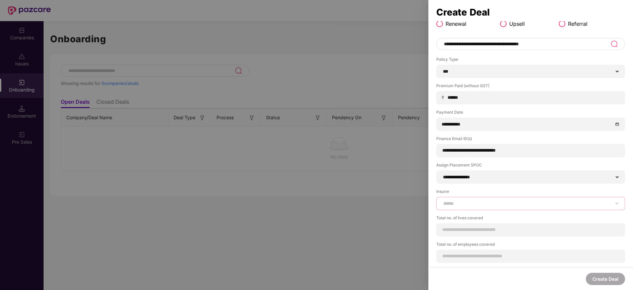
click at [493, 201] on select "**********" at bounding box center [531, 203] width 178 height 5
select select "*****"
click at [442, 201] on select "**********" at bounding box center [531, 203] width 178 height 5
click at [553, 231] on input at bounding box center [531, 229] width 178 height 7
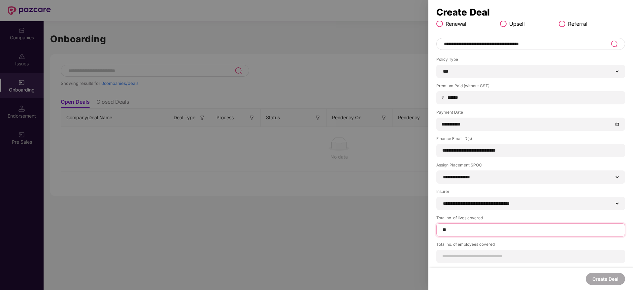
type input "**"
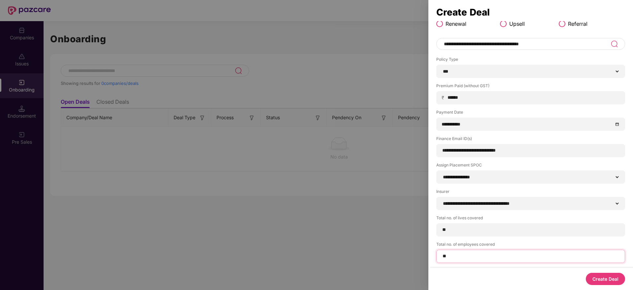
type input "**"
click at [607, 277] on button "Create Deal" at bounding box center [605, 279] width 39 height 12
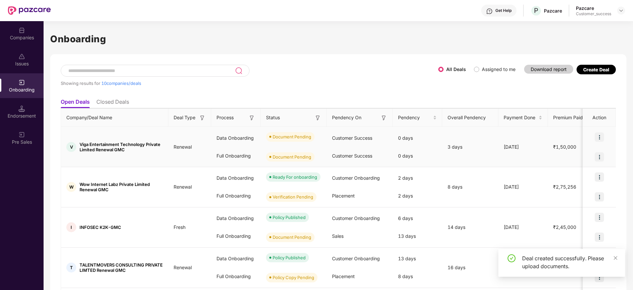
click at [598, 137] on img at bounding box center [599, 136] width 9 height 9
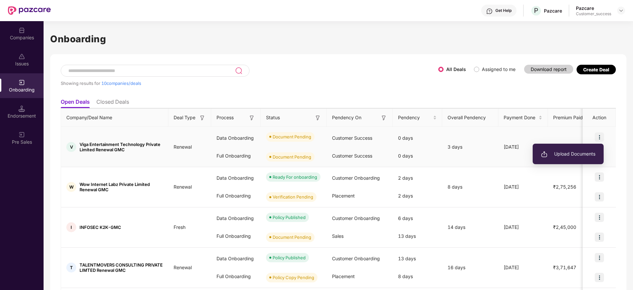
click at [576, 159] on li "Upload Documents" at bounding box center [568, 154] width 71 height 14
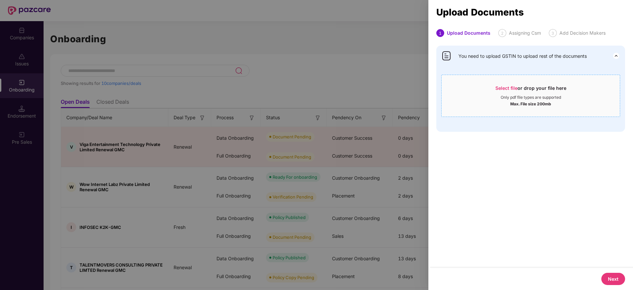
click at [527, 98] on div "Only pdf file types are supported" at bounding box center [531, 97] width 60 height 5
click at [523, 102] on div "Max. File size 200mb" at bounding box center [531, 103] width 41 height 7
click at [317, 181] on div at bounding box center [316, 145] width 633 height 290
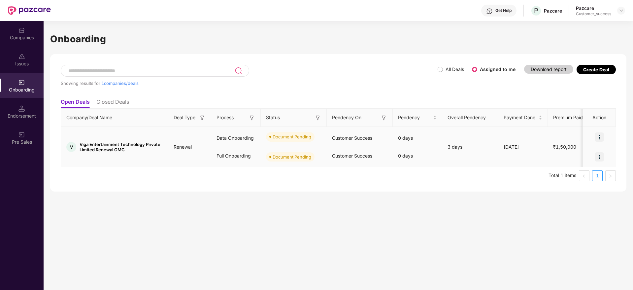
click at [598, 142] on div at bounding box center [599, 137] width 33 height 20
click at [600, 138] on img at bounding box center [599, 136] width 9 height 9
click at [561, 155] on span "Upload Documents" at bounding box center [569, 153] width 54 height 7
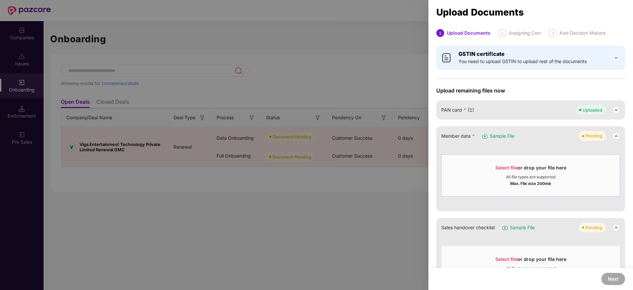
click at [522, 169] on div "Select file or drop your file here" at bounding box center [531, 169] width 71 height 10
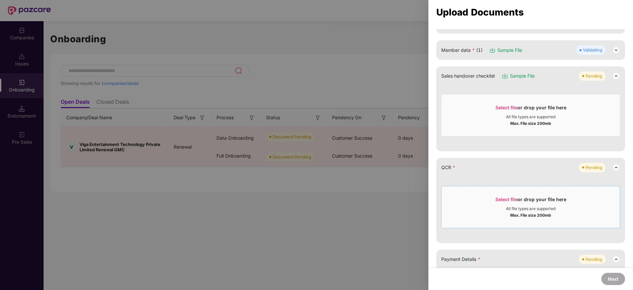
scroll to position [149, 0]
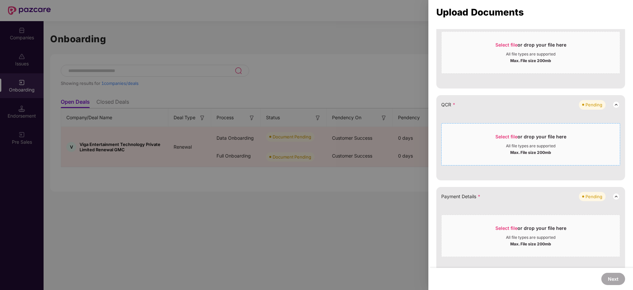
click at [516, 142] on div "Select file or drop your file here" at bounding box center [531, 138] width 71 height 10
click at [615, 16] on icon "close" at bounding box center [616, 17] width 5 height 5
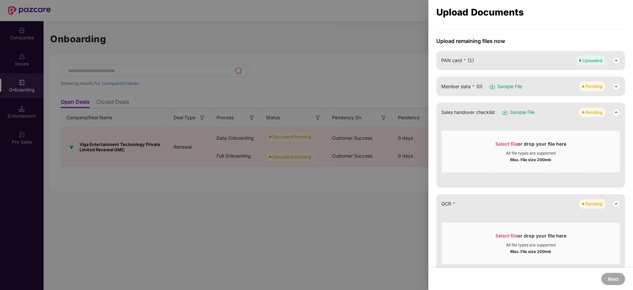
scroll to position [0, 0]
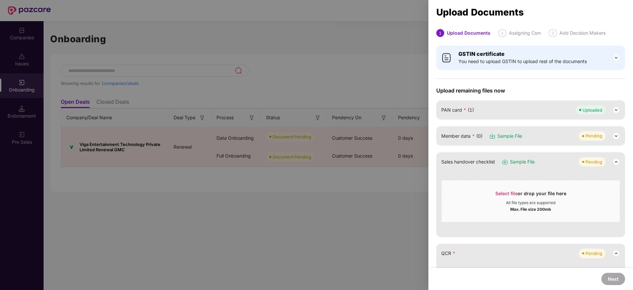
click at [545, 139] on div "Member data * (0) Sample File Pending" at bounding box center [530, 135] width 179 height 9
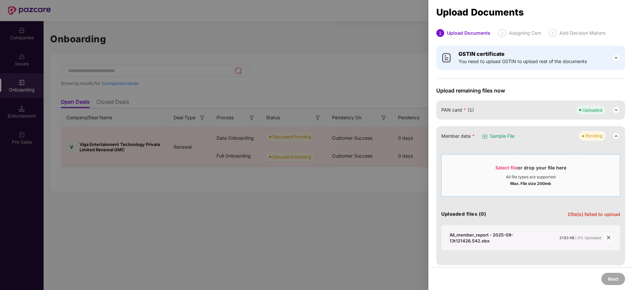
click at [521, 176] on div "All file types are supported" at bounding box center [531, 176] width 50 height 5
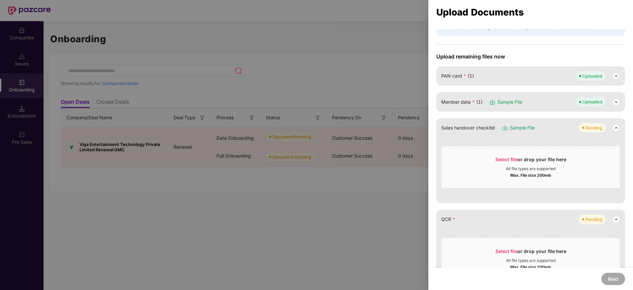
scroll to position [50, 0]
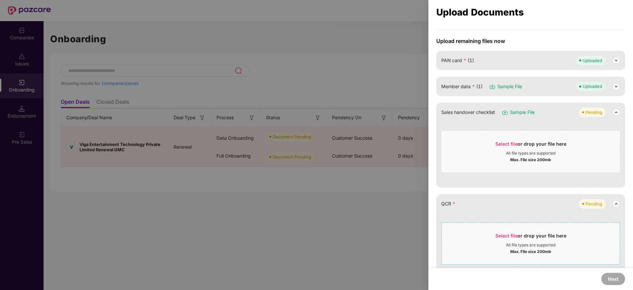
click at [520, 248] on div "Max. File size 200mb" at bounding box center [531, 251] width 41 height 7
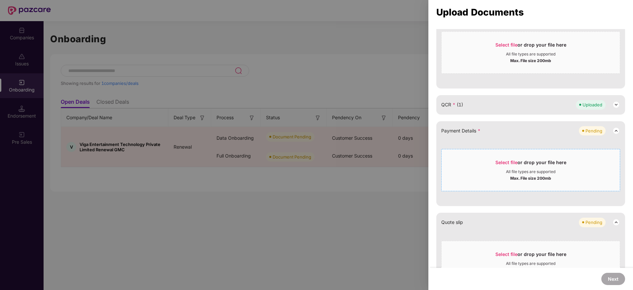
scroll to position [248, 0]
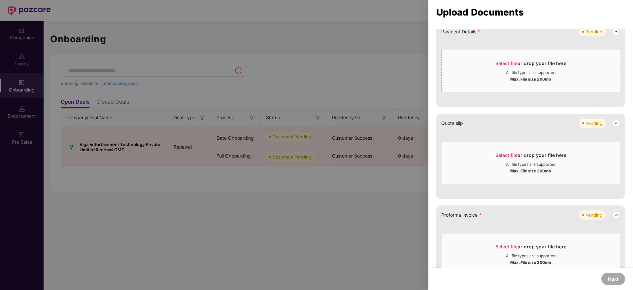
click at [505, 77] on div "Max. File size 200mb" at bounding box center [531, 78] width 178 height 7
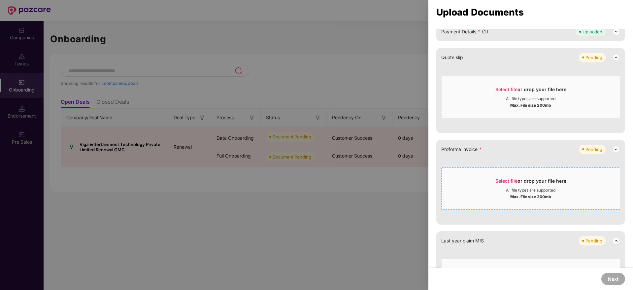
click at [545, 182] on div "Select file or drop your file here" at bounding box center [531, 183] width 71 height 10
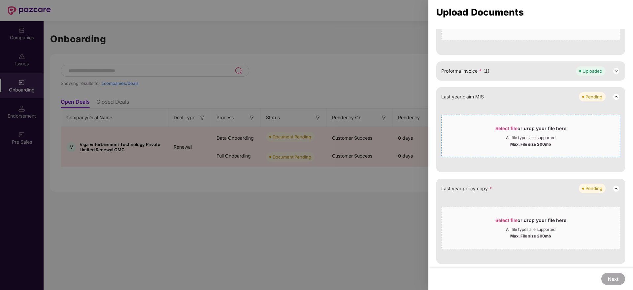
scroll to position [276, 0]
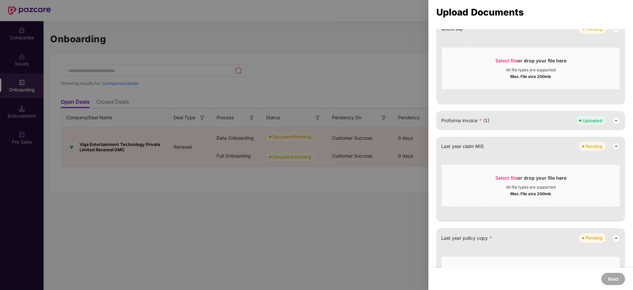
click at [521, 122] on div "Proforma invoice * (1) Uploaded" at bounding box center [530, 120] width 179 height 9
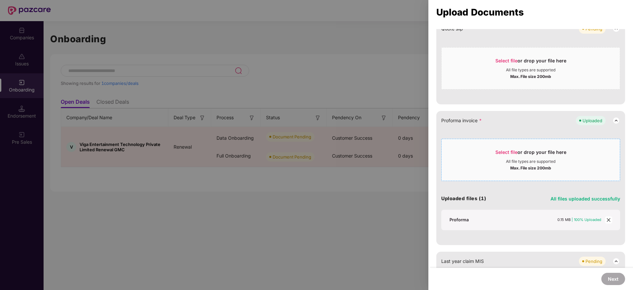
click at [529, 160] on div "All file types are supported" at bounding box center [531, 161] width 50 height 5
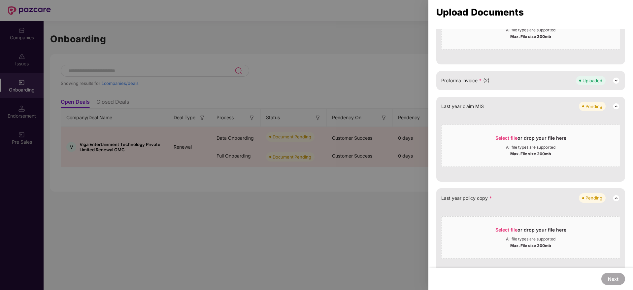
scroll to position [326, 0]
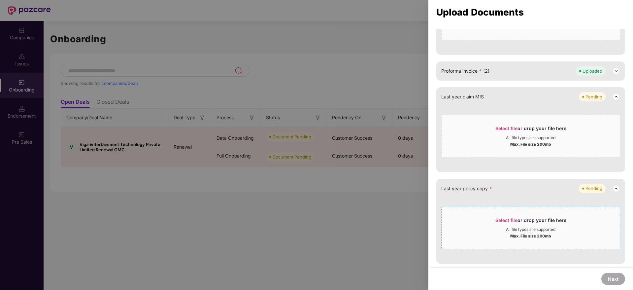
click at [516, 222] on span "Select file" at bounding box center [507, 220] width 22 height 6
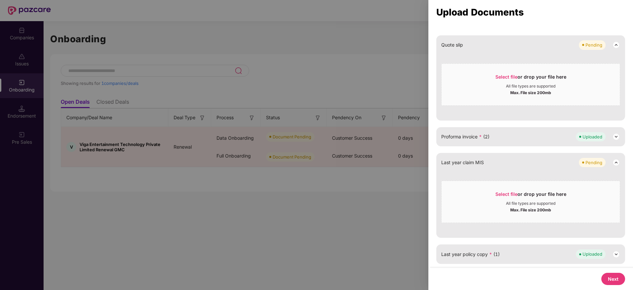
click at [619, 276] on button "Next" at bounding box center [614, 279] width 24 height 12
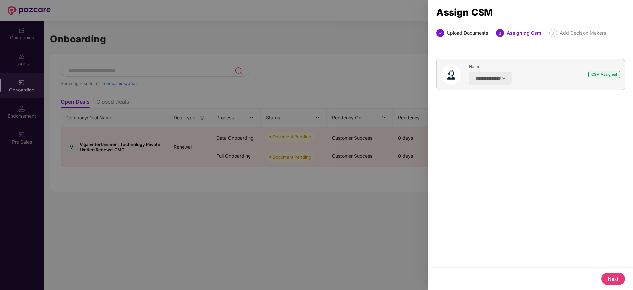
click at [619, 276] on button "Next" at bounding box center [614, 279] width 24 height 12
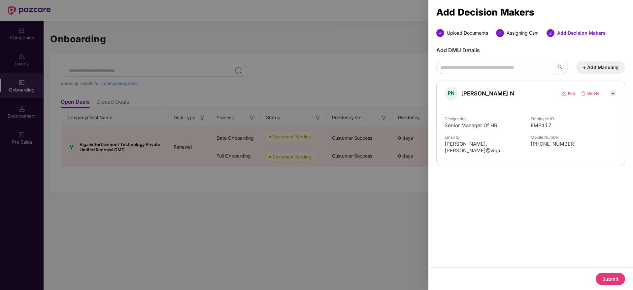
click at [618, 276] on button "Submit" at bounding box center [610, 279] width 29 height 12
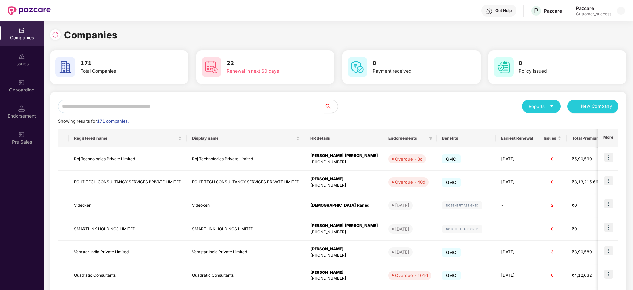
click at [207, 110] on input "text" at bounding box center [191, 106] width 266 height 13
paste input "**********"
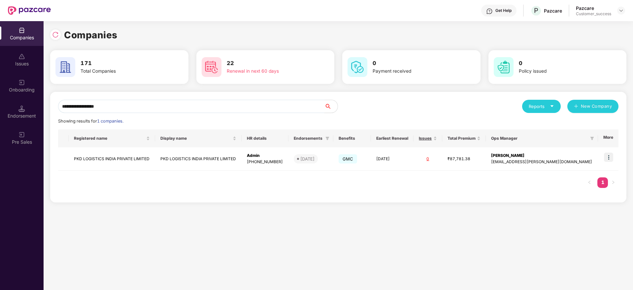
type input "**********"
click at [609, 155] on img at bounding box center [608, 157] width 9 height 9
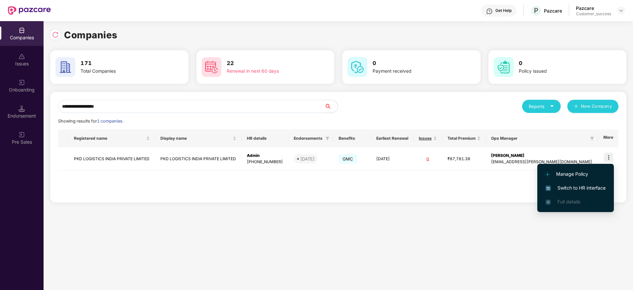
click at [587, 184] on span "Switch to HR interface" at bounding box center [576, 187] width 60 height 7
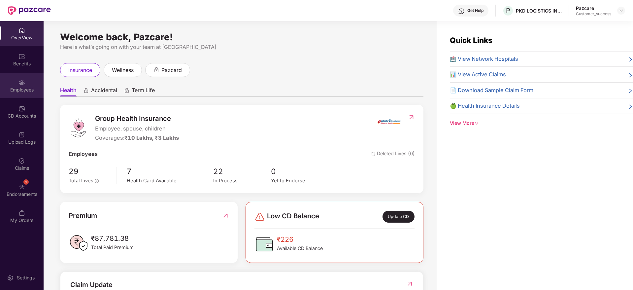
click at [11, 74] on div "Employees" at bounding box center [22, 85] width 44 height 25
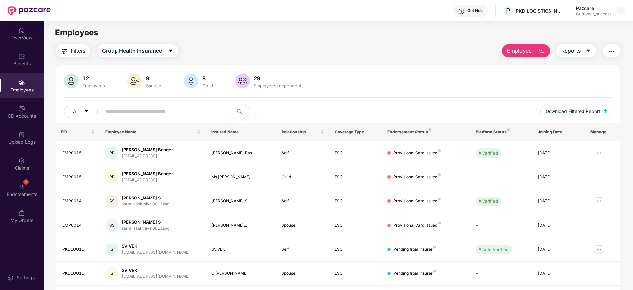
click at [76, 49] on span "Filters" at bounding box center [78, 51] width 15 height 8
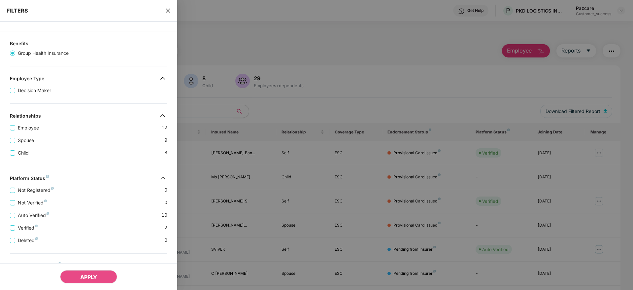
scroll to position [128, 0]
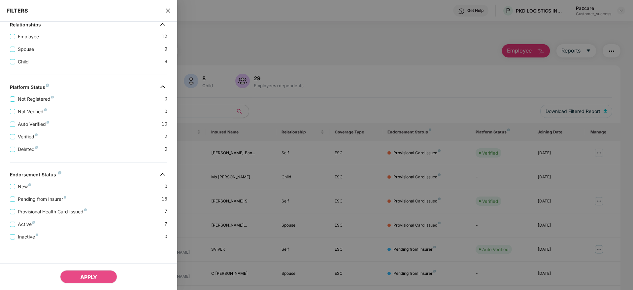
click at [167, 10] on icon "close" at bounding box center [167, 10] width 5 height 5
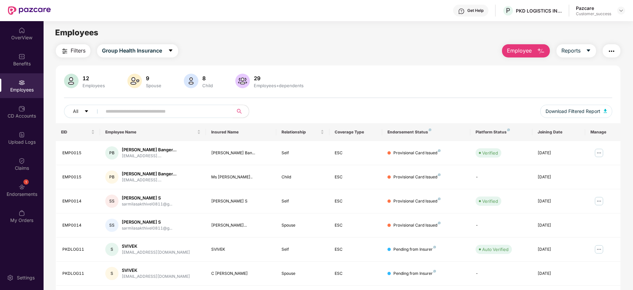
click at [526, 13] on div "PKD LOGISTICS INDIA PRIVATE LIMITED" at bounding box center [539, 11] width 46 height 6
copy div "PKD LOGISTICS INDIA PRIVATE LIMITED"
click at [623, 12] on img at bounding box center [621, 10] width 5 height 5
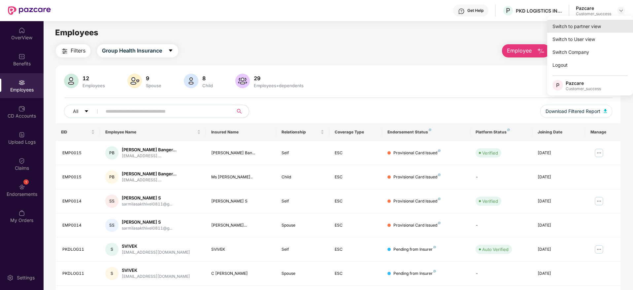
click at [608, 22] on div "Switch to partner view" at bounding box center [590, 26] width 86 height 13
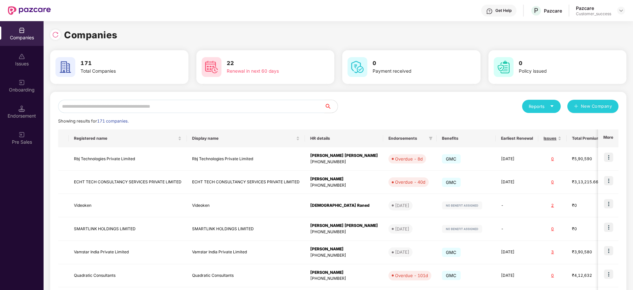
click at [265, 106] on input "text" at bounding box center [191, 106] width 266 height 13
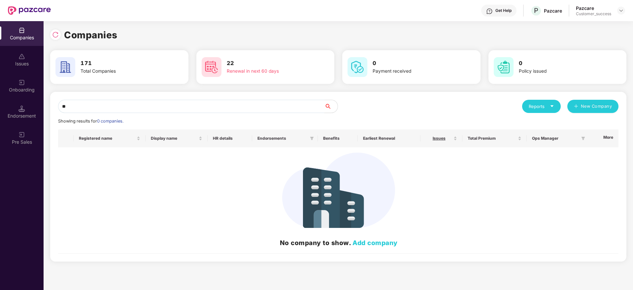
type input "*"
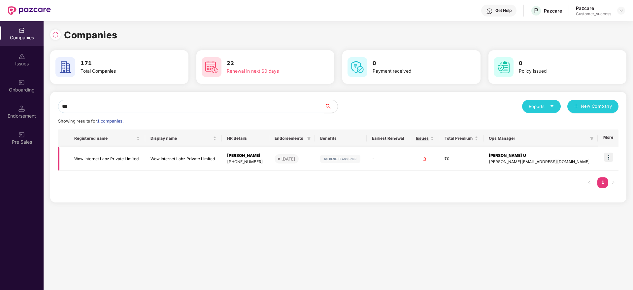
type input "***"
click at [609, 158] on img at bounding box center [608, 157] width 9 height 9
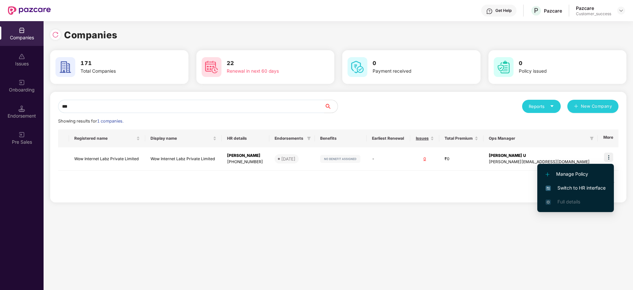
click at [579, 189] on span "Switch to HR interface" at bounding box center [576, 187] width 60 height 7
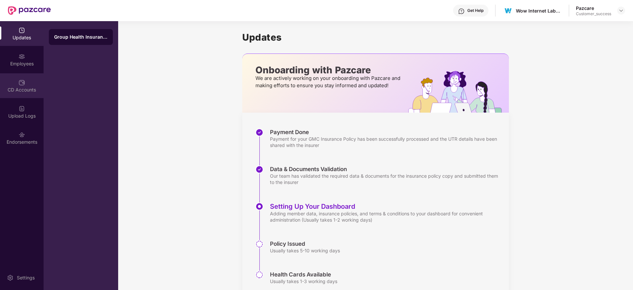
click at [18, 74] on div "CD Accounts" at bounding box center [22, 85] width 44 height 25
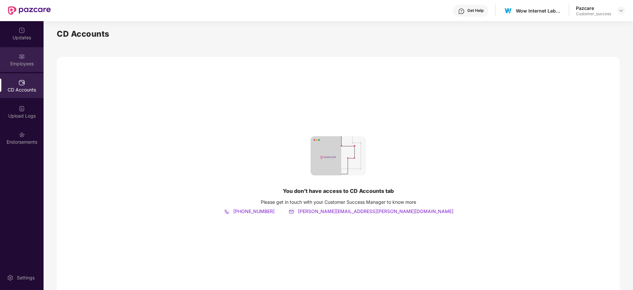
click at [21, 69] on div "Employees" at bounding box center [22, 59] width 44 height 25
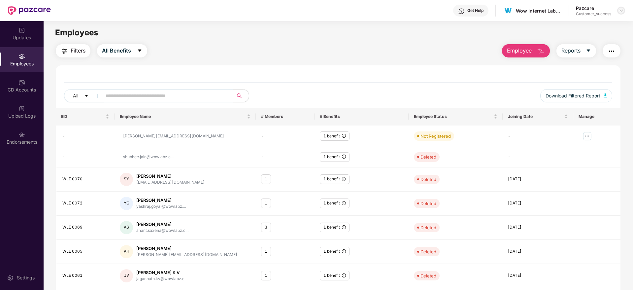
click at [621, 8] on img at bounding box center [621, 10] width 5 height 5
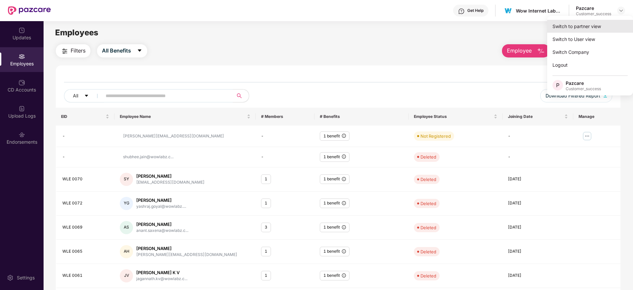
click at [613, 25] on div "Switch to partner view" at bounding box center [590, 26] width 86 height 13
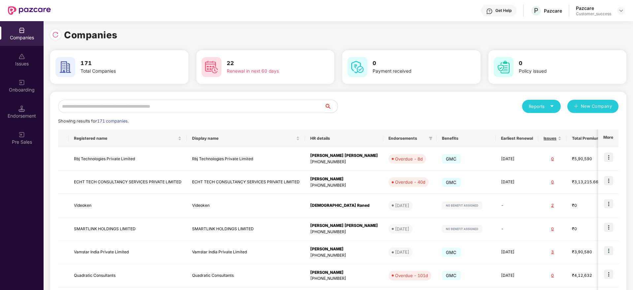
click at [182, 106] on input "text" at bounding box center [191, 106] width 266 height 13
paste input "**********"
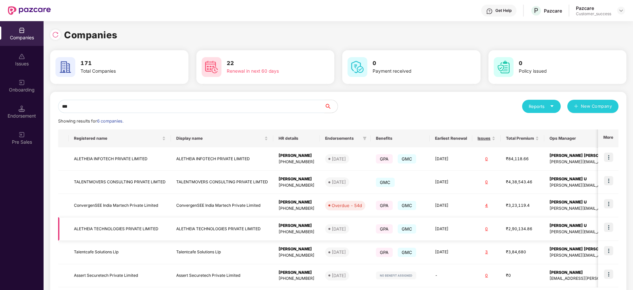
type input "***"
click at [125, 224] on td "ALETHEIA TECHNOLOGIES PRIVATE LIMITED" at bounding box center [120, 228] width 102 height 23
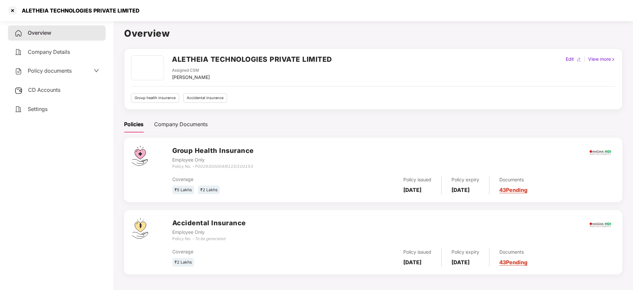
click at [54, 74] on div "Policy documents" at bounding box center [43, 71] width 57 height 9
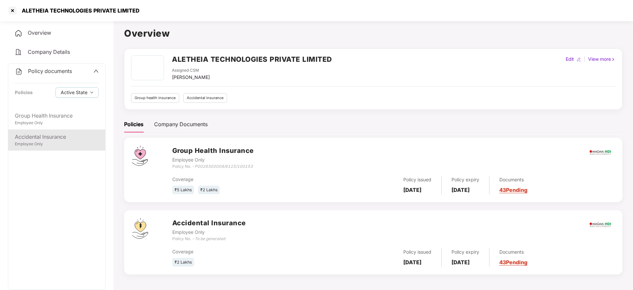
click at [54, 144] on div "Employee Only" at bounding box center [57, 144] width 84 height 6
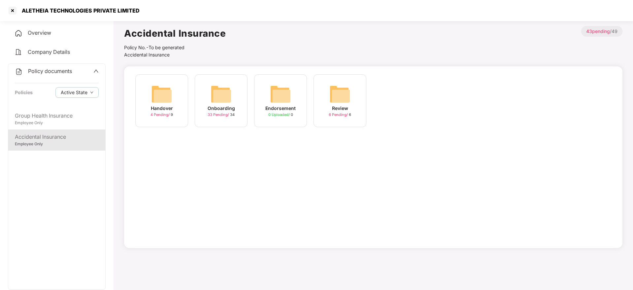
click at [230, 107] on div "Onboarding" at bounding box center [221, 108] width 27 height 7
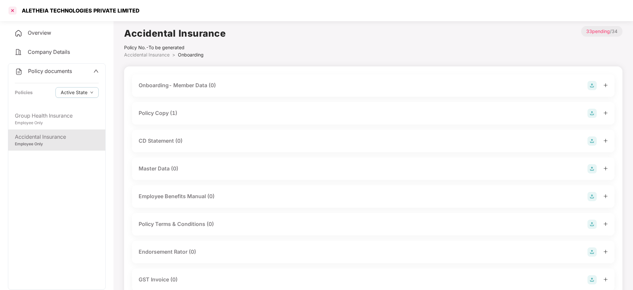
click at [14, 10] on div at bounding box center [12, 10] width 11 height 11
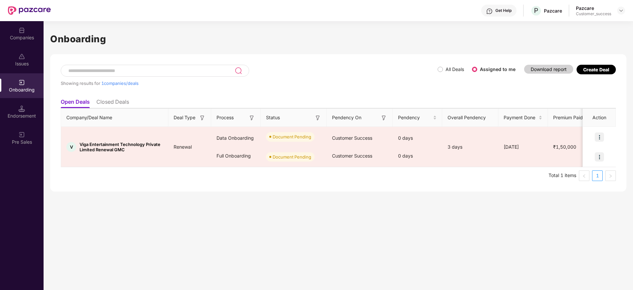
click at [23, 30] on img at bounding box center [21, 30] width 7 height 7
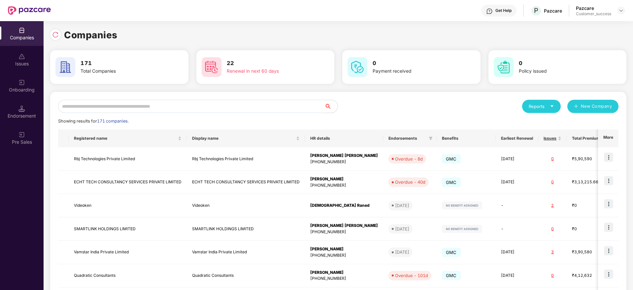
click at [144, 109] on input "text" at bounding box center [191, 106] width 266 height 13
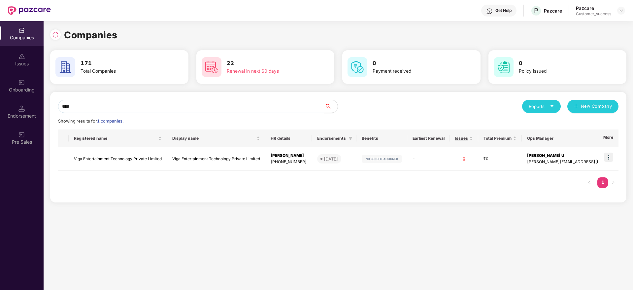
click at [232, 104] on input "****" at bounding box center [191, 106] width 266 height 13
paste input "**********"
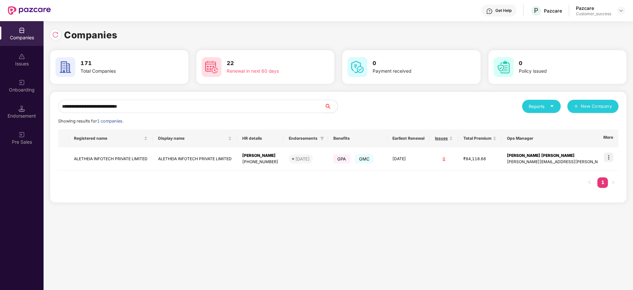
type input "**********"
